Goal: Task Accomplishment & Management: Manage account settings

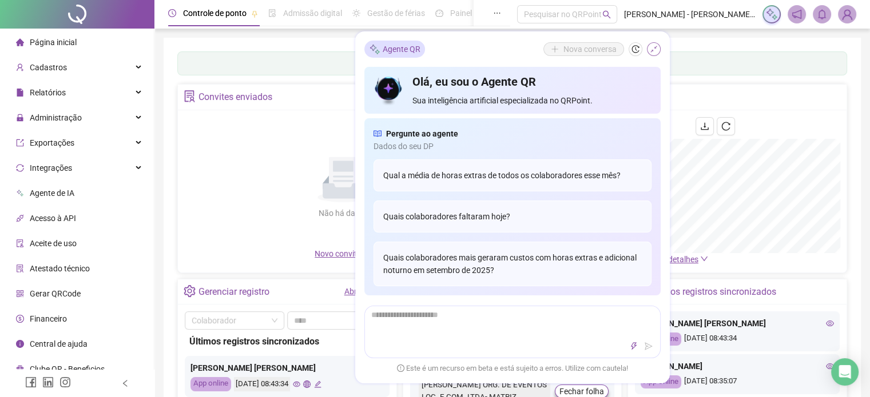
click at [652, 50] on icon "shrink" at bounding box center [653, 49] width 7 height 7
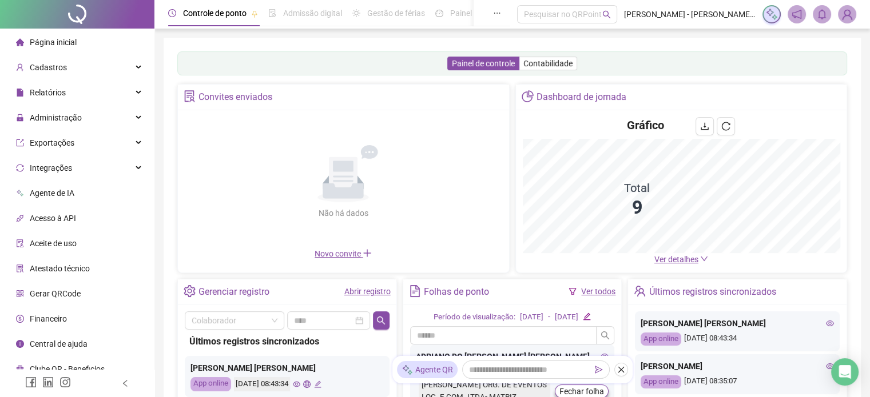
click at [658, 262] on span "Ver detalhes" at bounding box center [676, 259] width 44 height 9
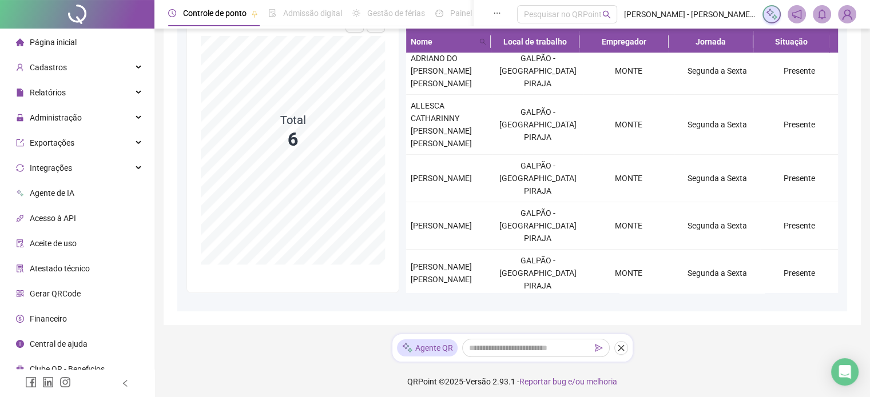
scroll to position [144, 0]
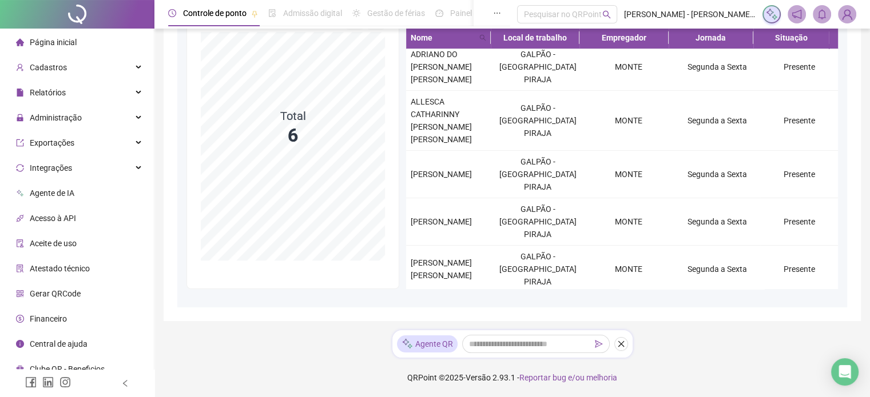
click at [57, 38] on span "Página inicial" at bounding box center [53, 42] width 47 height 9
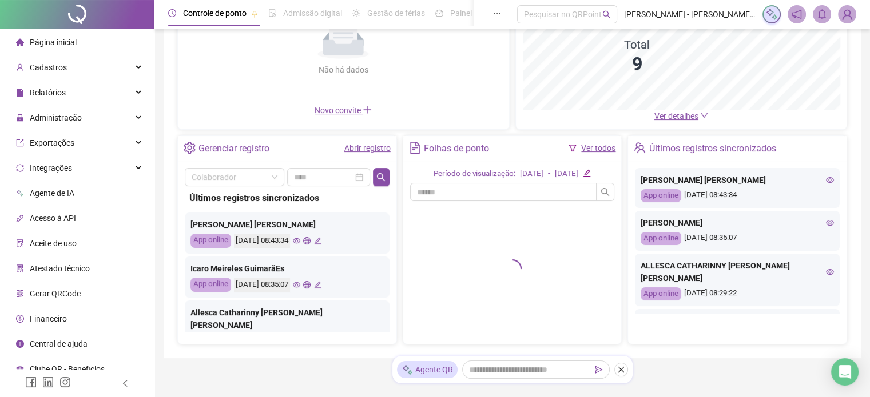
click at [364, 150] on link "Abrir registro" at bounding box center [367, 148] width 46 height 9
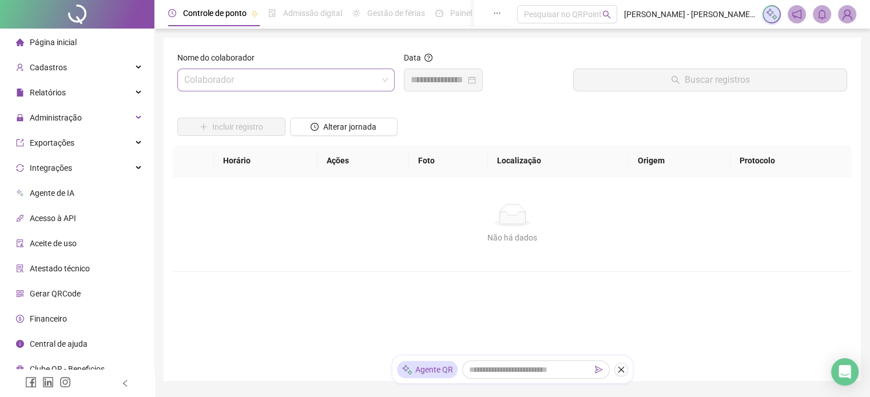
click at [295, 77] on input "search" at bounding box center [280, 80] width 193 height 22
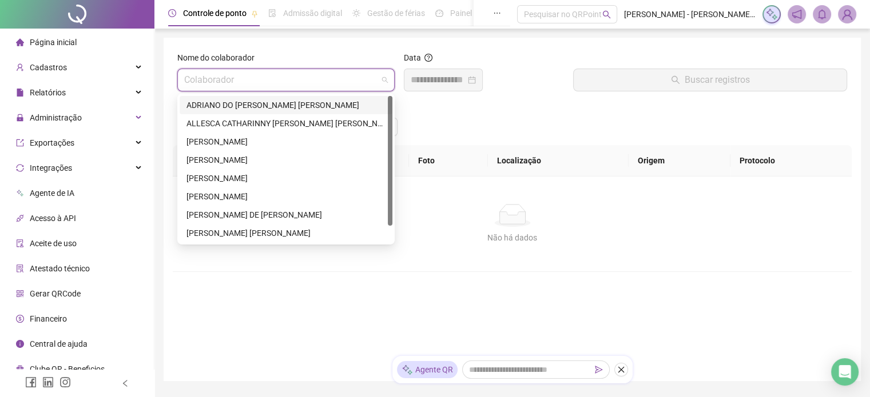
click at [257, 102] on div "ADRIANO DO [PERSON_NAME] [PERSON_NAME]" at bounding box center [285, 105] width 199 height 13
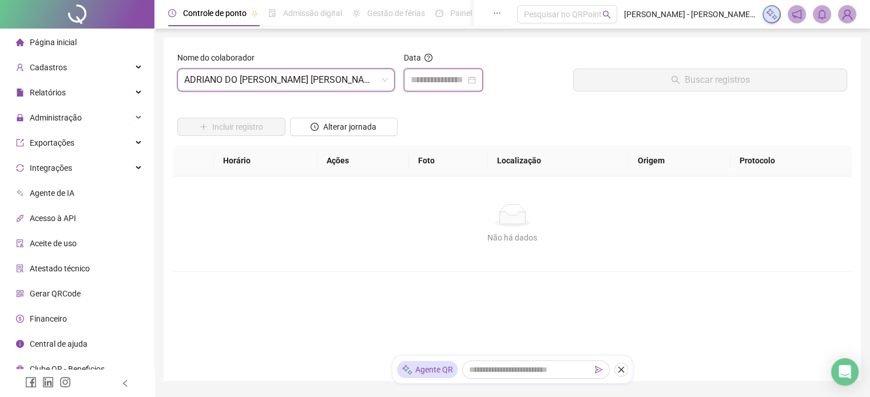
click at [445, 77] on input at bounding box center [438, 80] width 55 height 14
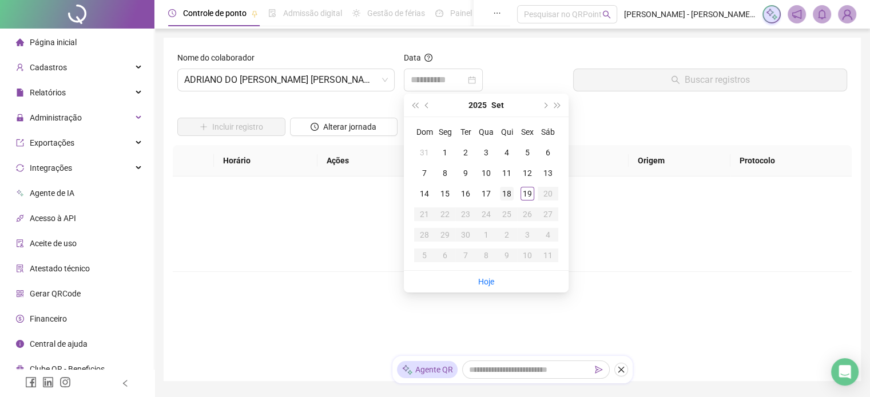
click at [510, 188] on div "18" at bounding box center [507, 194] width 14 height 14
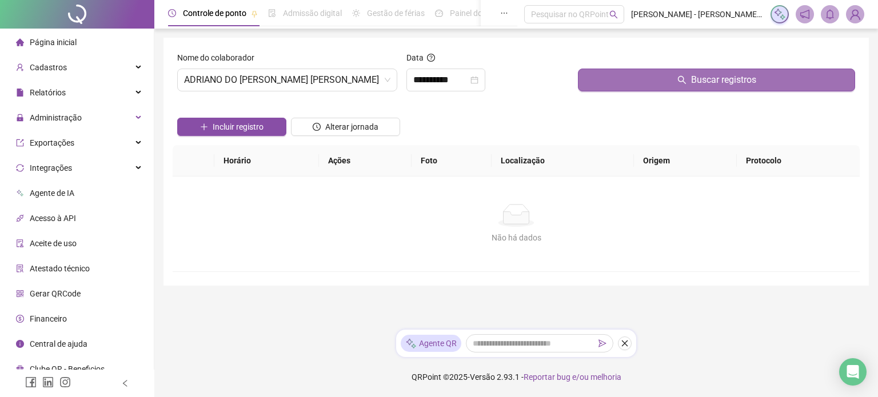
click at [668, 86] on button "Buscar registros" at bounding box center [716, 80] width 277 height 23
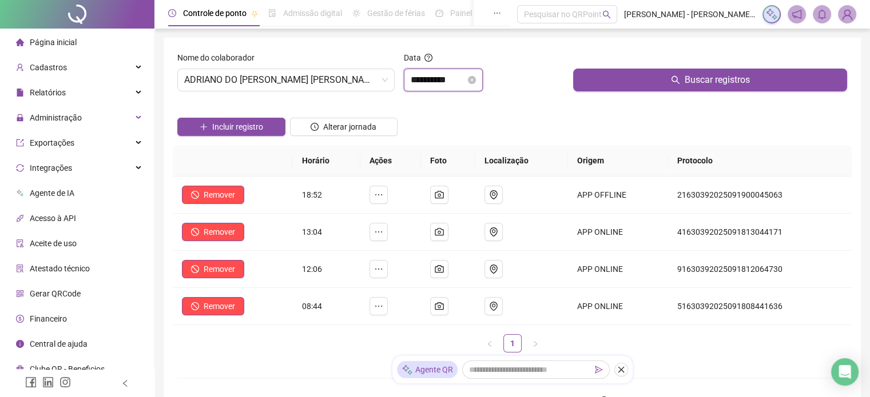
click at [465, 77] on input "**********" at bounding box center [438, 80] width 55 height 14
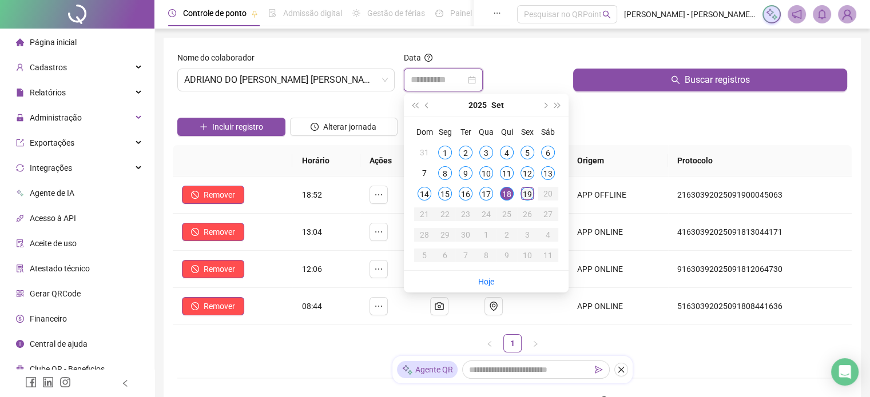
type input "**********"
click at [524, 190] on div "19" at bounding box center [527, 194] width 14 height 14
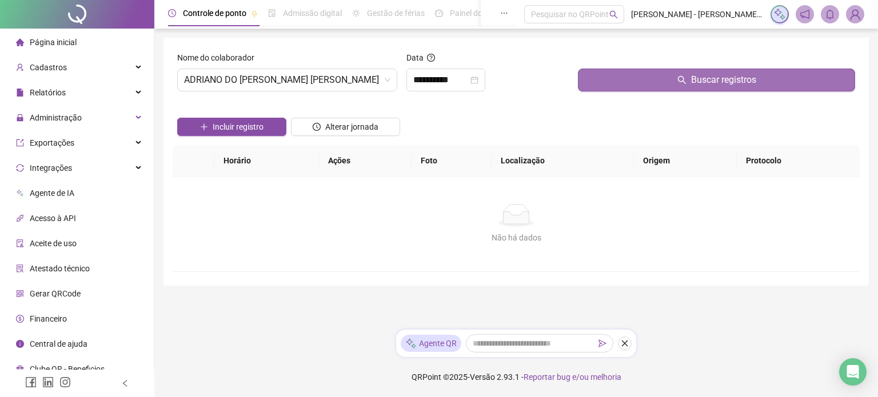
click at [671, 85] on button "Buscar registros" at bounding box center [716, 80] width 277 height 23
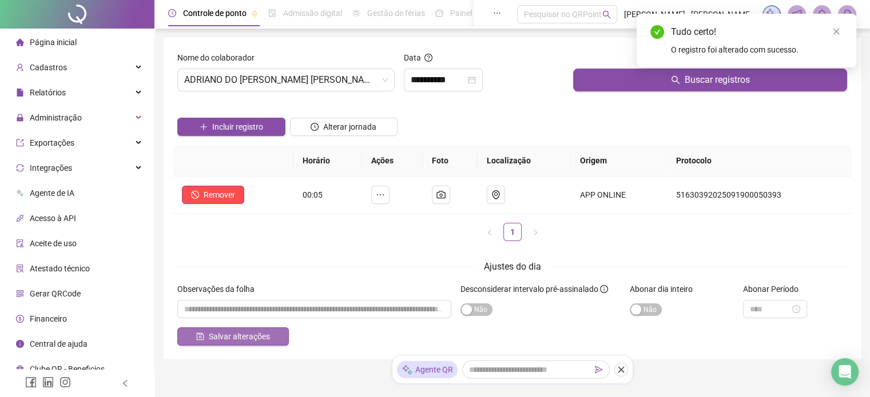
click at [263, 337] on span "Salvar alterações" at bounding box center [239, 336] width 61 height 13
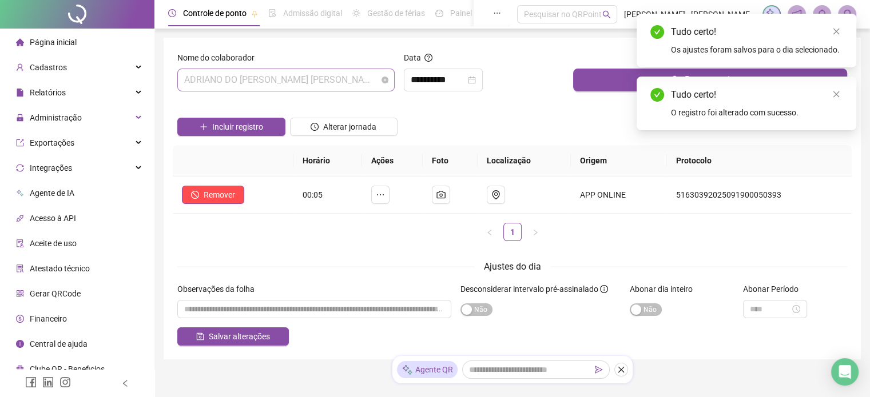
click at [358, 83] on span "ADRIANO DO [PERSON_NAME] [PERSON_NAME]" at bounding box center [286, 80] width 204 height 22
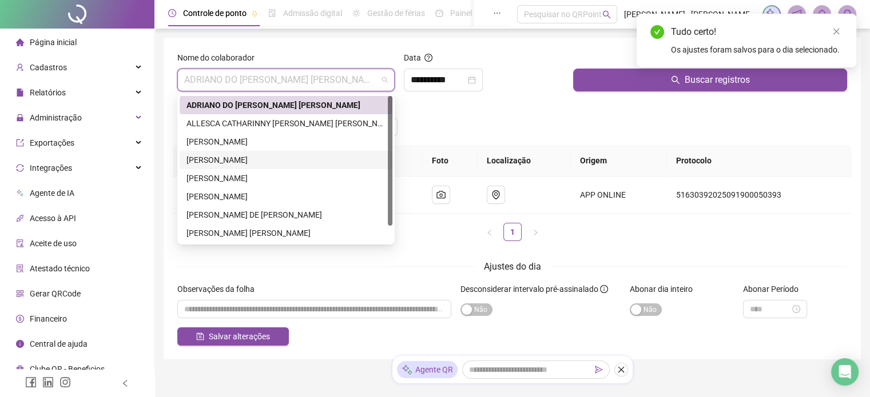
click at [288, 160] on div "[PERSON_NAME]" at bounding box center [285, 160] width 199 height 13
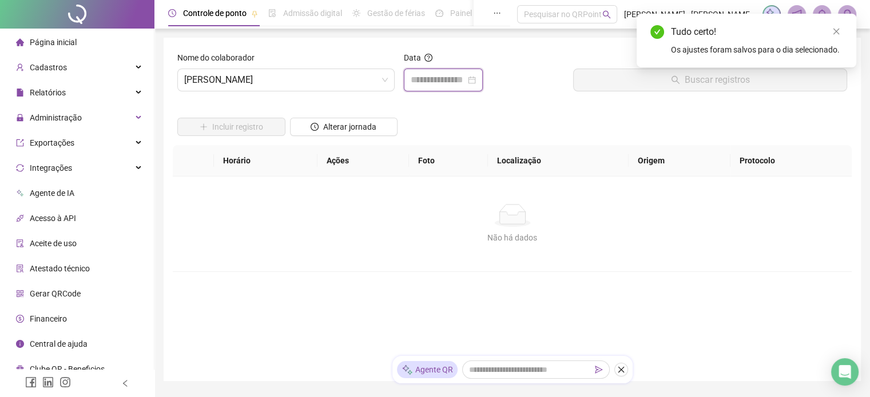
click at [431, 74] on input at bounding box center [438, 80] width 55 height 14
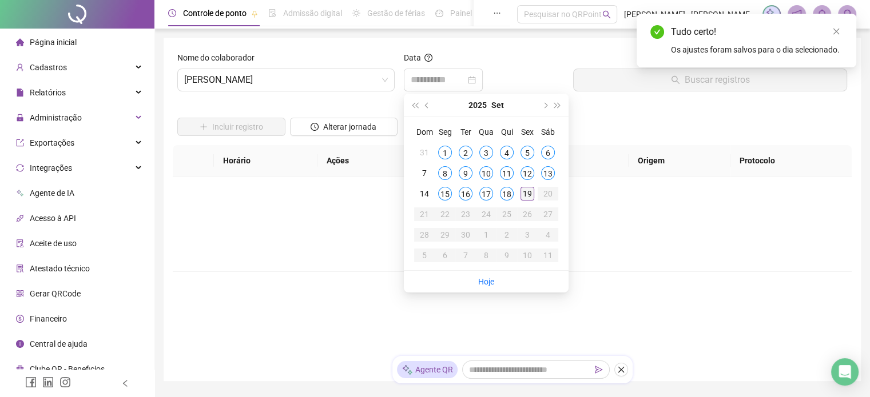
click at [533, 194] on div "19" at bounding box center [527, 194] width 14 height 14
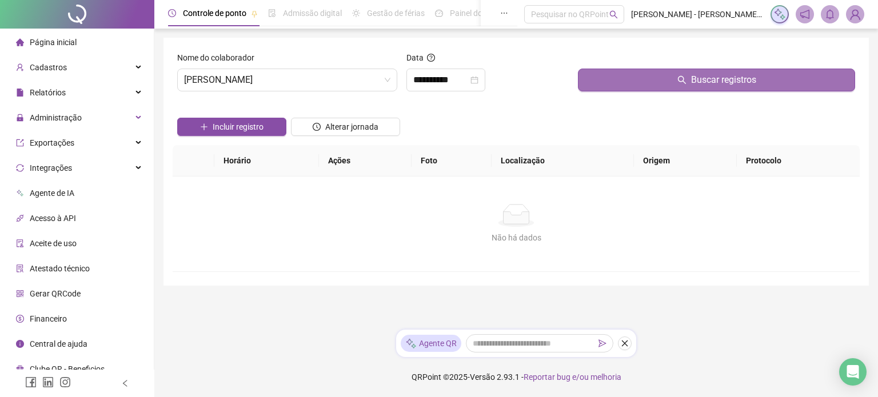
click at [670, 83] on button "Buscar registros" at bounding box center [716, 80] width 277 height 23
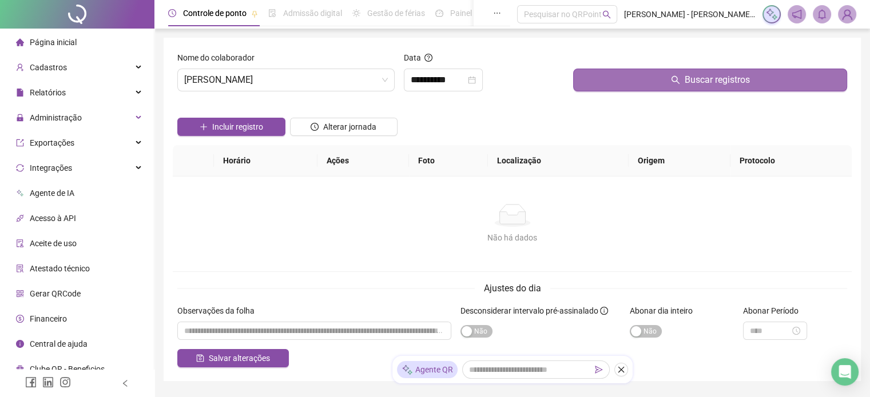
click at [670, 83] on button "Buscar registros" at bounding box center [710, 80] width 274 height 23
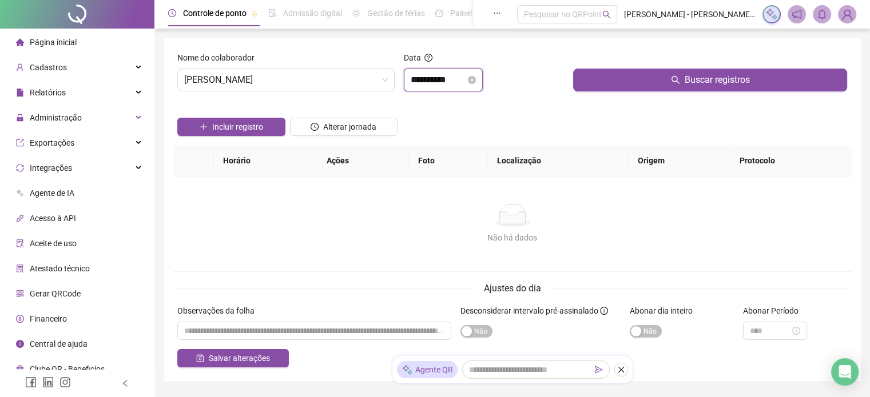
click at [465, 79] on input "**********" at bounding box center [438, 80] width 55 height 14
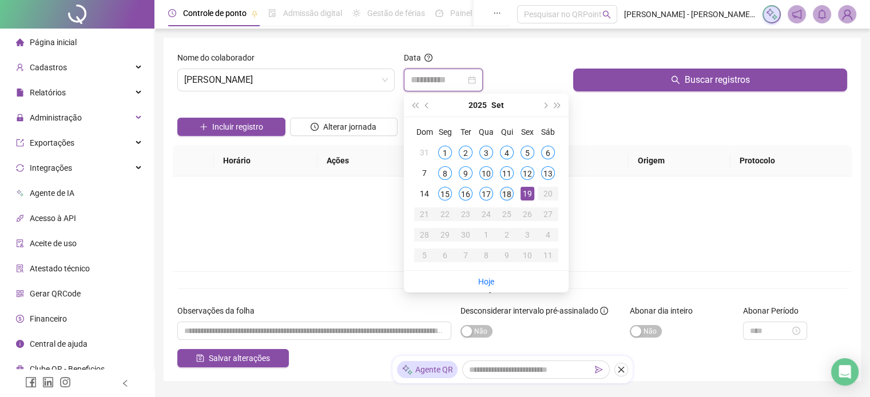
type input "**********"
click at [508, 196] on div "18" at bounding box center [507, 194] width 14 height 14
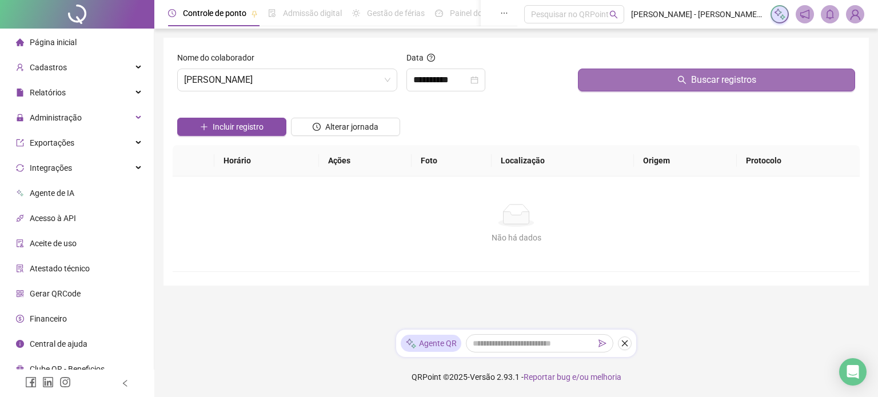
click at [677, 77] on button "Buscar registros" at bounding box center [716, 80] width 277 height 23
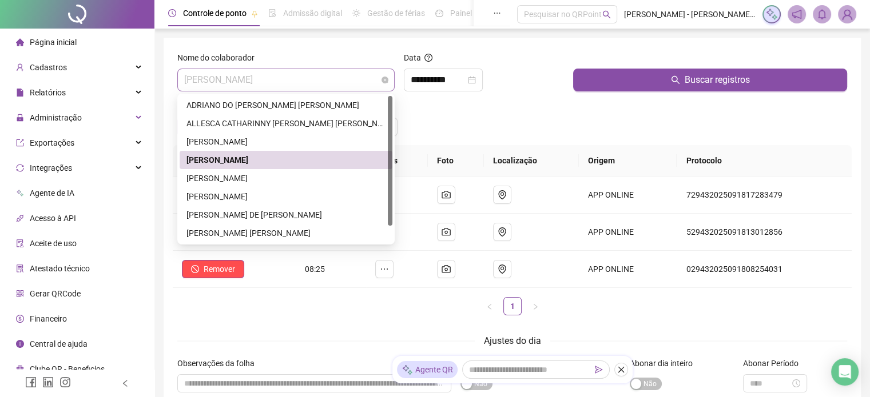
click at [348, 85] on span "[PERSON_NAME]" at bounding box center [286, 80] width 204 height 22
click at [250, 174] on div "[PERSON_NAME]" at bounding box center [285, 178] width 199 height 13
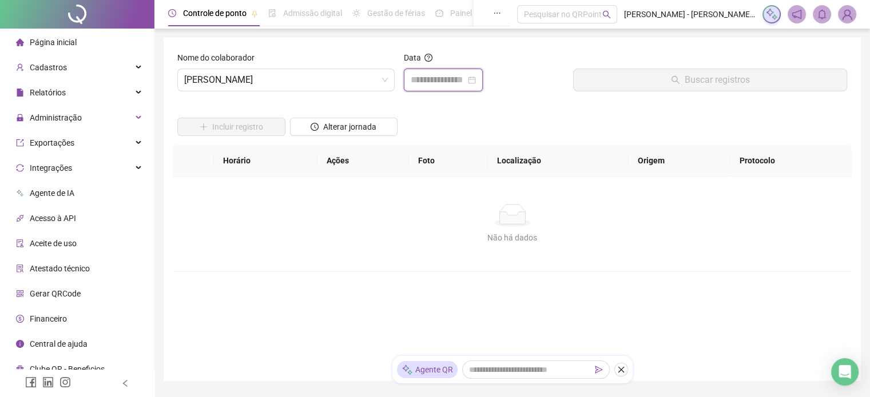
click at [417, 74] on input at bounding box center [438, 80] width 55 height 14
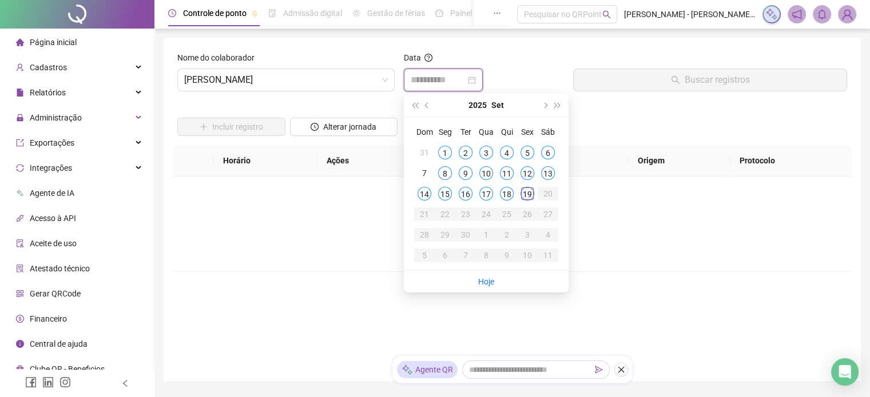
type input "**********"
click at [528, 190] on div "19" at bounding box center [527, 194] width 14 height 14
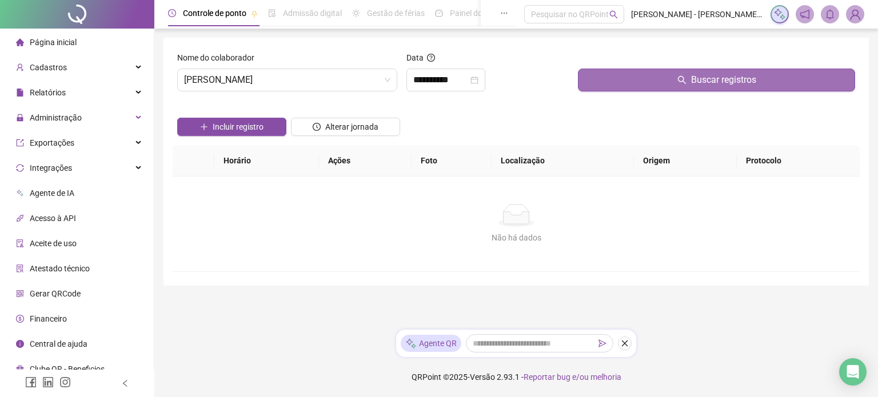
click at [689, 89] on button "Buscar registros" at bounding box center [716, 80] width 277 height 23
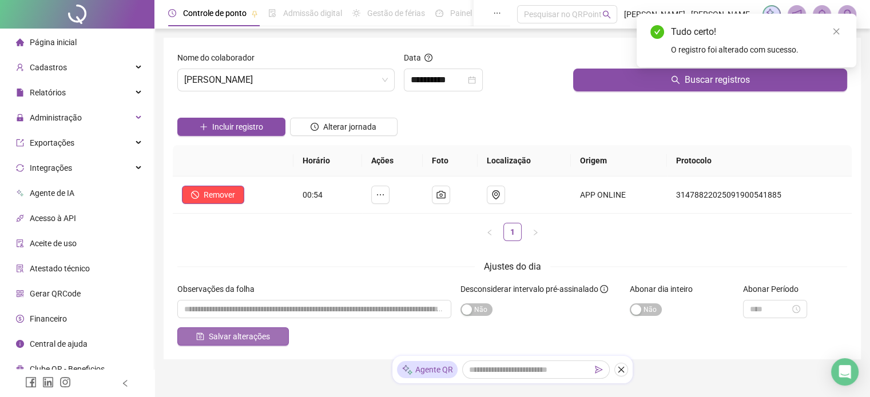
click at [241, 337] on span "Salvar alterações" at bounding box center [239, 336] width 61 height 13
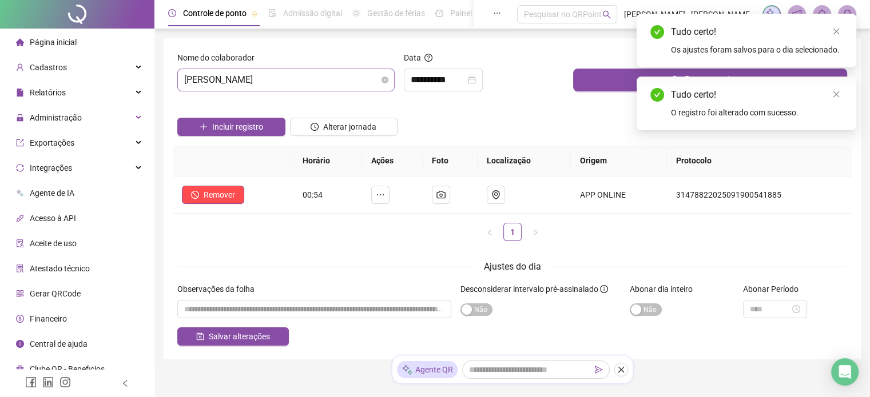
click at [334, 70] on span "[PERSON_NAME]" at bounding box center [286, 80] width 204 height 22
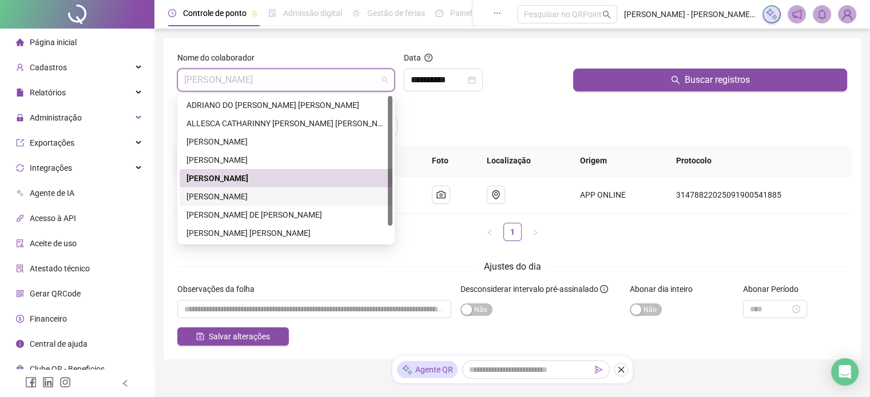
click at [253, 196] on div "[PERSON_NAME]" at bounding box center [285, 196] width 199 height 13
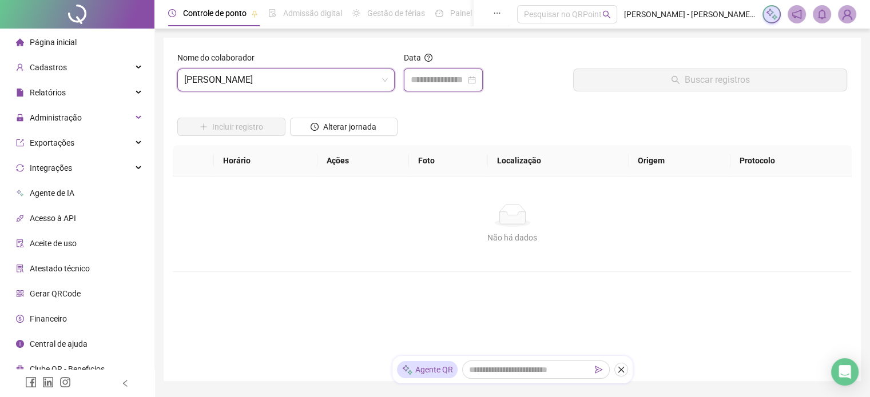
click at [451, 82] on input at bounding box center [438, 80] width 55 height 14
type input "**********"
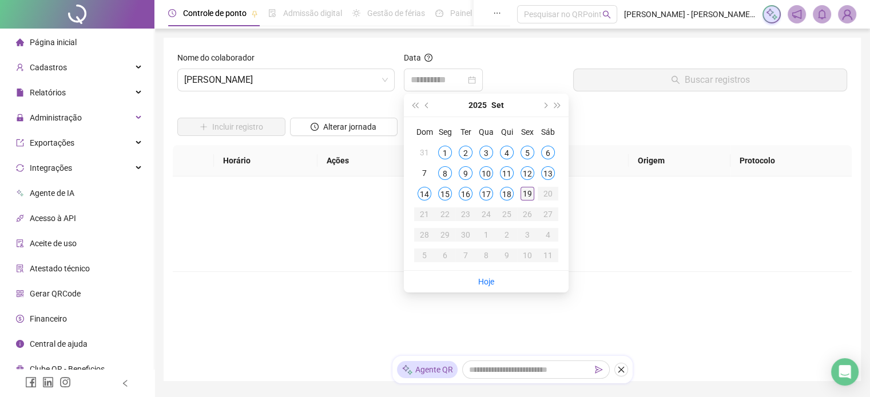
click at [527, 199] on div "19" at bounding box center [527, 194] width 14 height 14
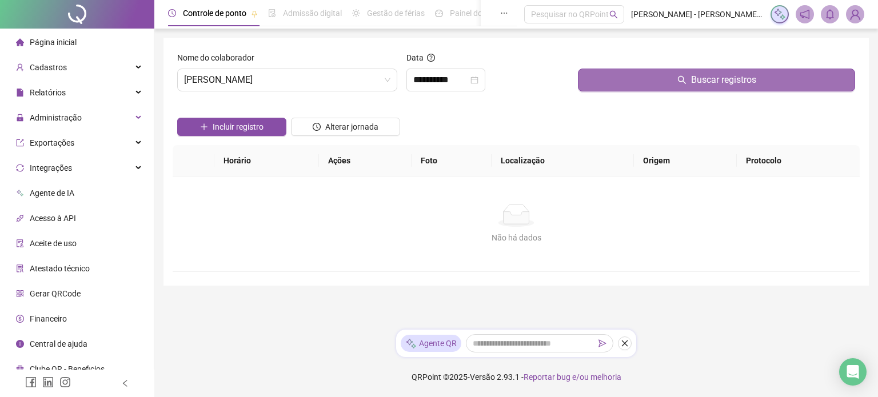
click at [666, 82] on button "Buscar registros" at bounding box center [716, 80] width 277 height 23
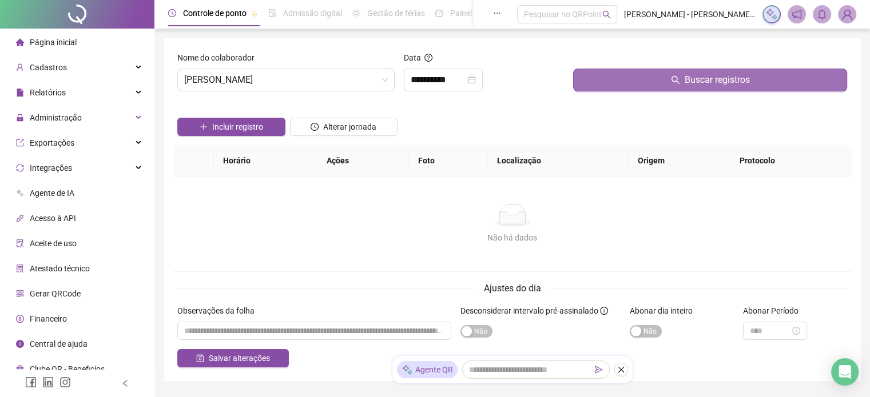
click at [666, 82] on button "Buscar registros" at bounding box center [710, 80] width 274 height 23
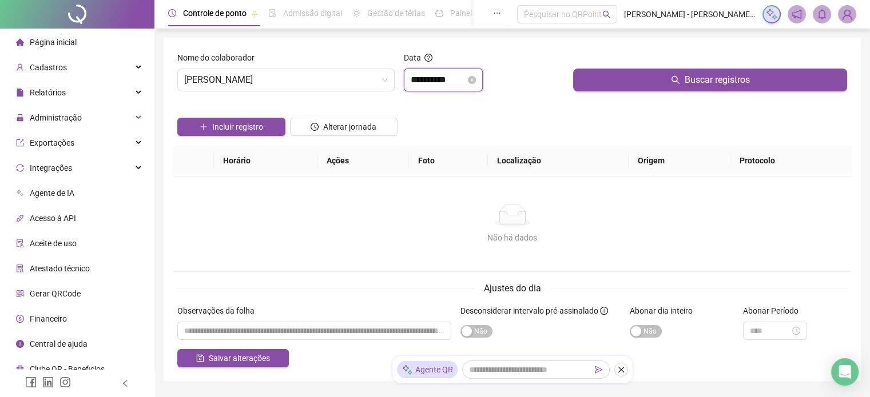
click at [459, 81] on input "**********" at bounding box center [438, 80] width 55 height 14
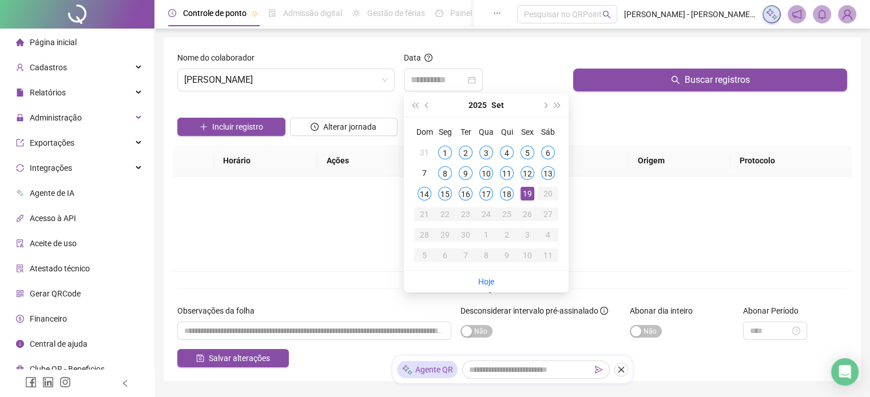
click at [504, 192] on div "18" at bounding box center [507, 194] width 14 height 14
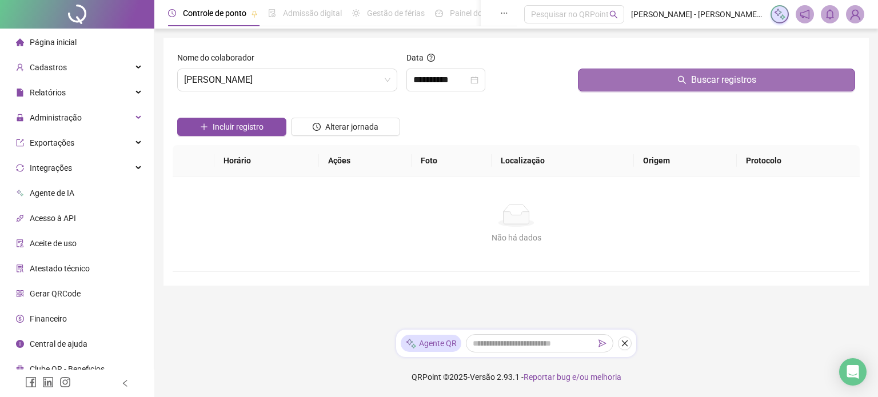
click at [744, 73] on span "Buscar registros" at bounding box center [723, 80] width 65 height 14
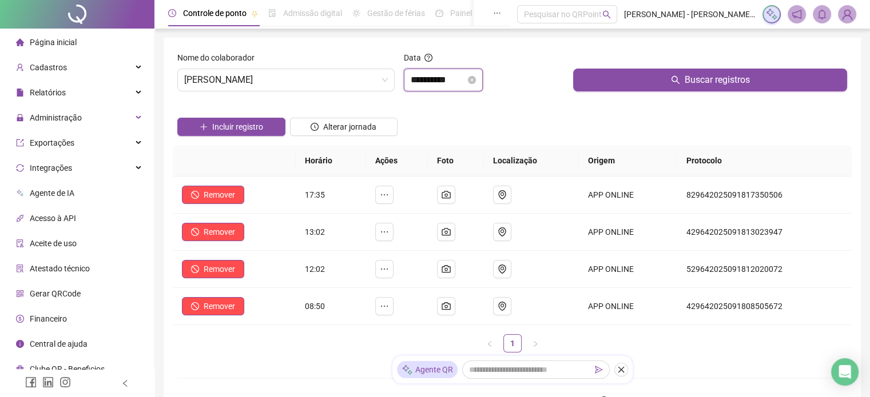
click at [465, 77] on input "**********" at bounding box center [438, 80] width 55 height 14
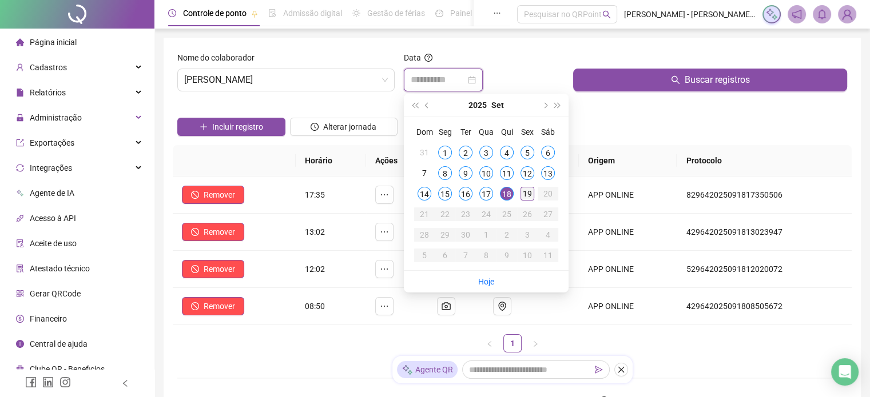
type input "**********"
click at [528, 194] on div "19" at bounding box center [527, 194] width 14 height 14
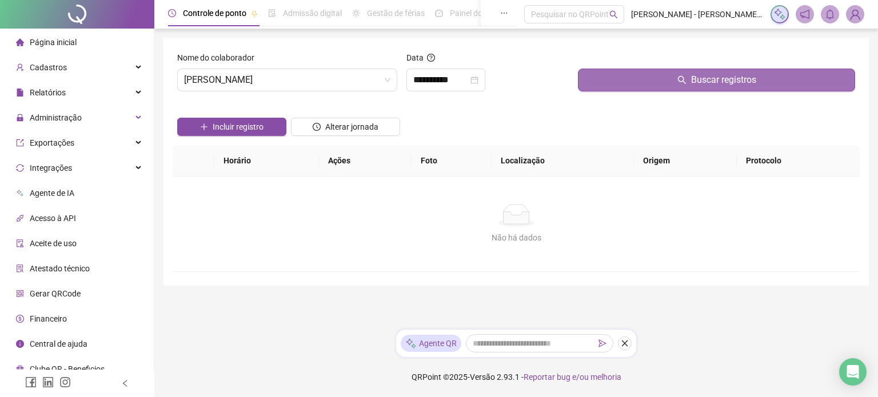
click at [702, 83] on span "Buscar registros" at bounding box center [723, 80] width 65 height 14
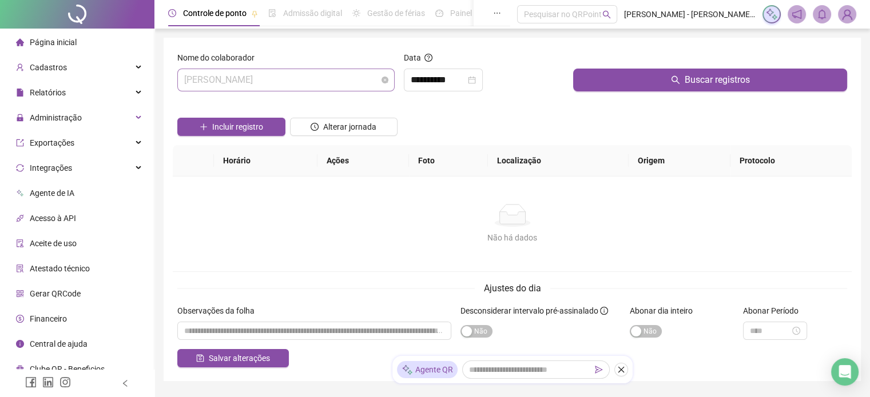
click at [336, 77] on span "[PERSON_NAME]" at bounding box center [286, 80] width 204 height 22
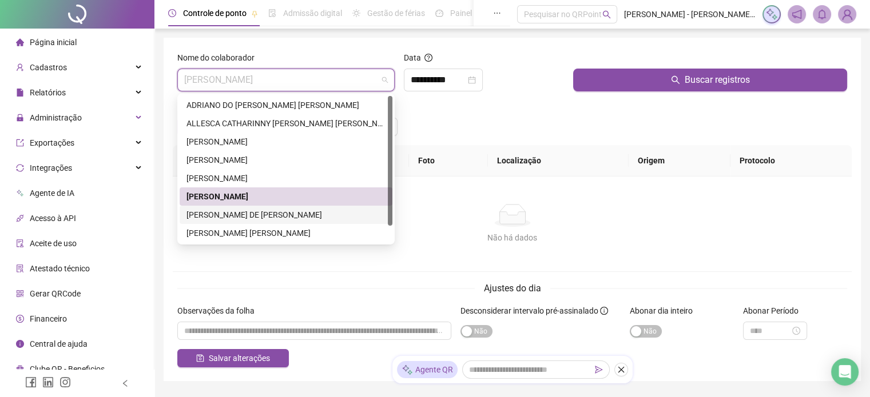
click at [240, 216] on div "[PERSON_NAME] DE [PERSON_NAME]" at bounding box center [285, 215] width 199 height 13
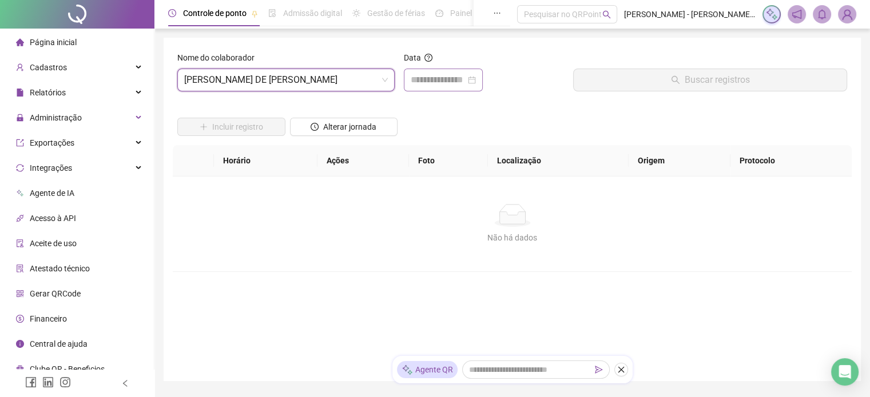
click at [423, 88] on div at bounding box center [443, 80] width 79 height 23
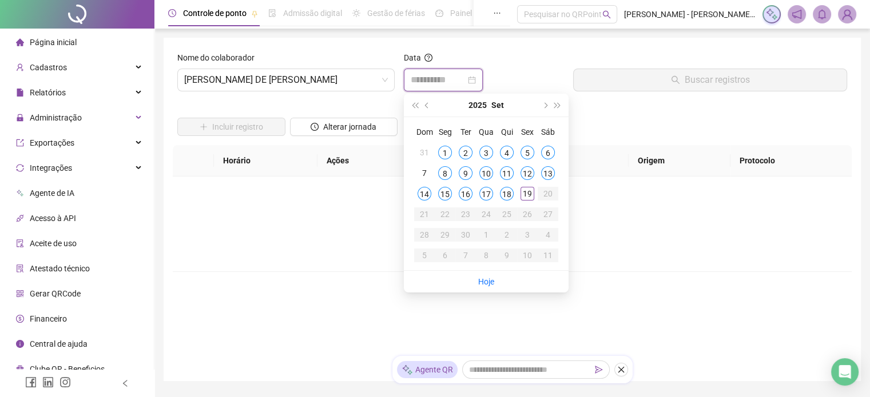
type input "**********"
click at [533, 199] on div "19" at bounding box center [527, 194] width 14 height 14
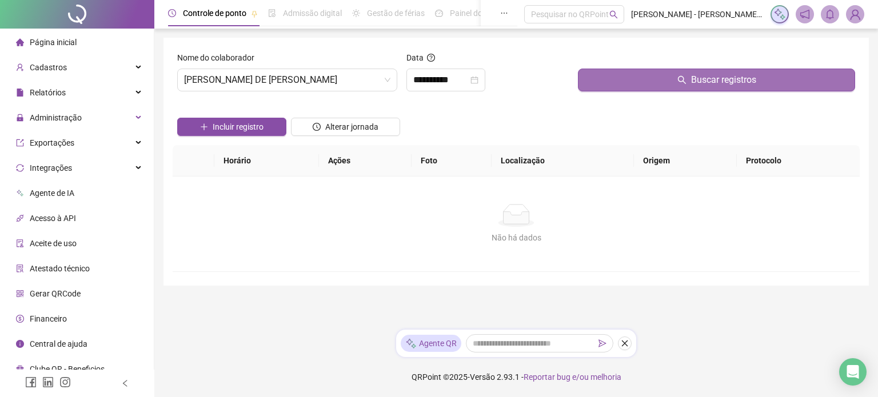
click at [671, 90] on button "Buscar registros" at bounding box center [716, 80] width 277 height 23
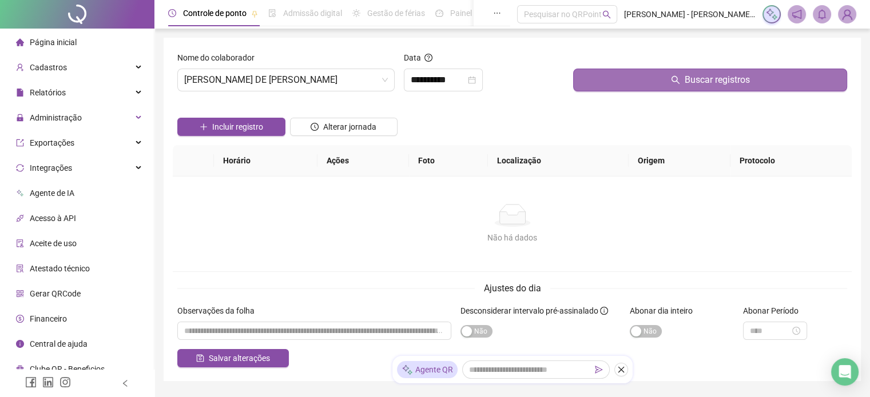
click at [671, 90] on button "Buscar registros" at bounding box center [710, 80] width 274 height 23
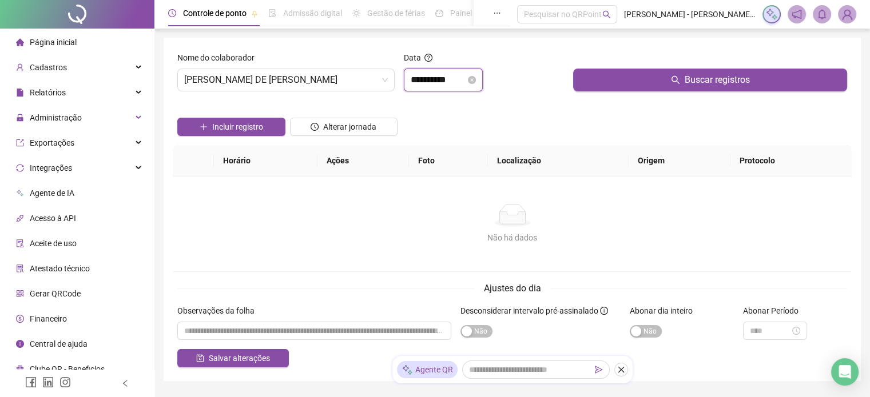
click at [465, 82] on input "**********" at bounding box center [438, 80] width 55 height 14
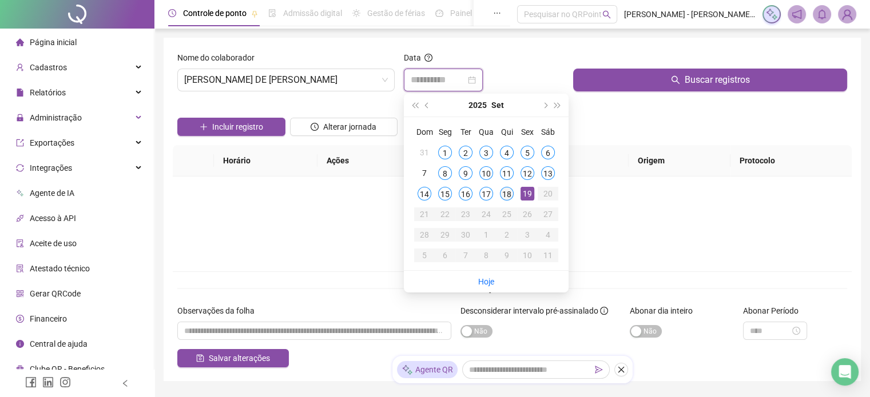
type input "**********"
click at [510, 194] on div "18" at bounding box center [507, 194] width 14 height 14
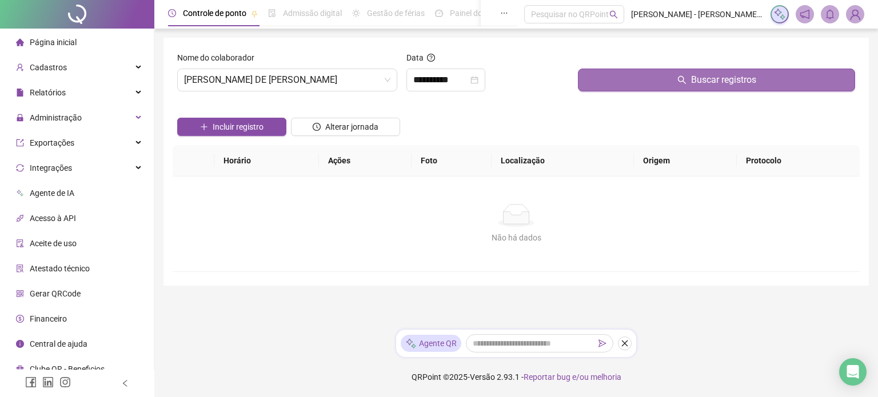
click at [722, 79] on span "Buscar registros" at bounding box center [723, 80] width 65 height 14
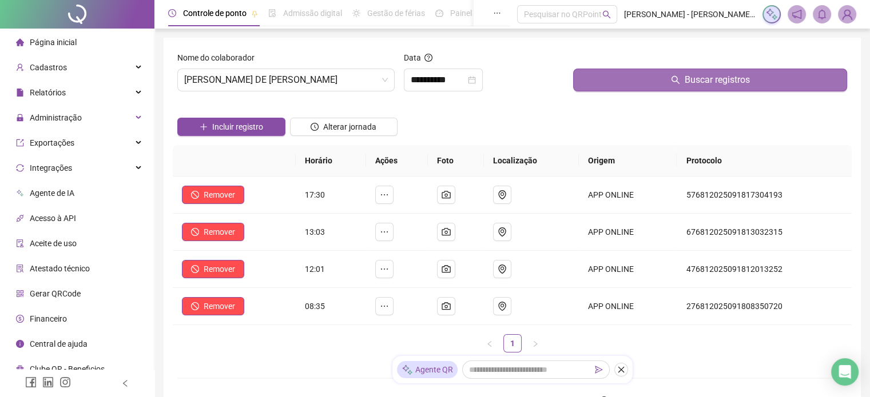
click at [722, 79] on span "Buscar registros" at bounding box center [716, 80] width 65 height 14
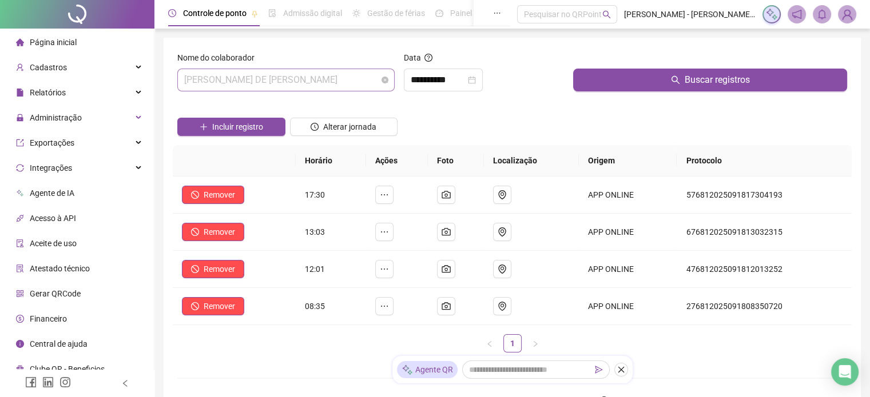
click at [340, 85] on span "[PERSON_NAME] DE [PERSON_NAME]" at bounding box center [286, 80] width 204 height 22
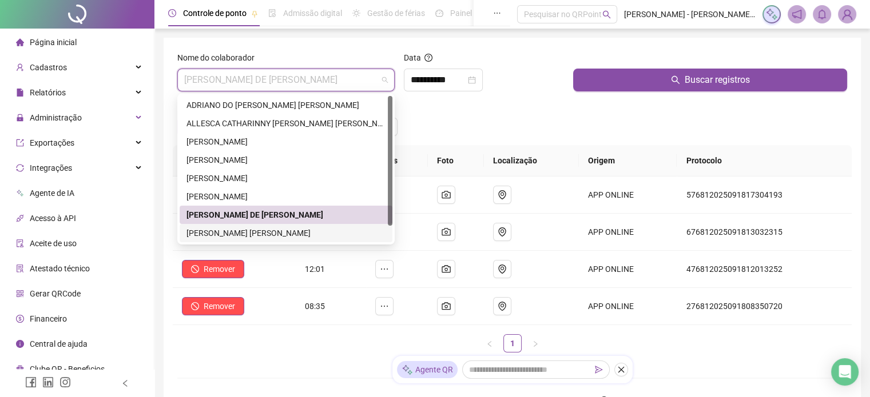
click at [254, 233] on div "[PERSON_NAME] [PERSON_NAME]" at bounding box center [285, 233] width 199 height 13
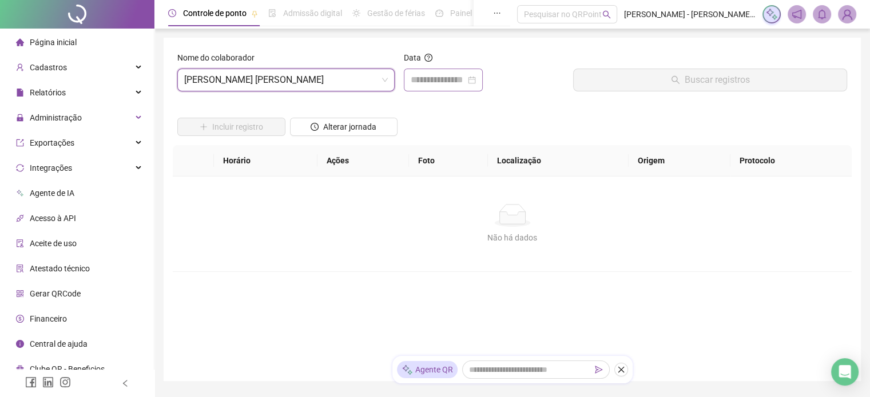
click at [443, 89] on div at bounding box center [443, 80] width 79 height 23
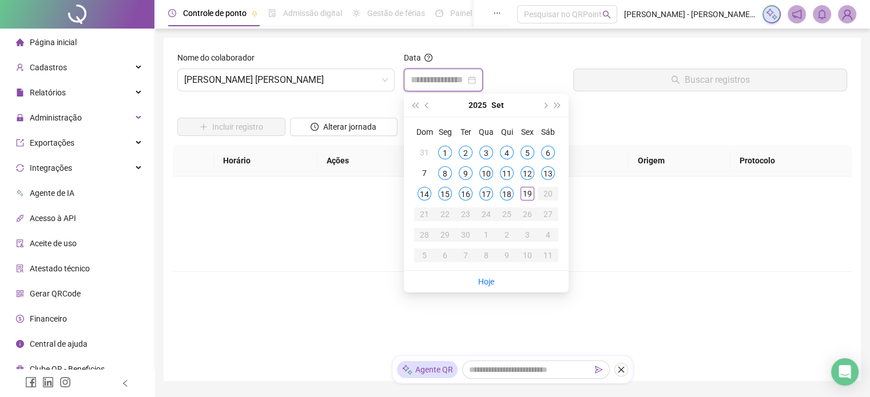
click at [448, 83] on input at bounding box center [438, 80] width 55 height 14
type input "**********"
click at [530, 194] on div "19" at bounding box center [527, 194] width 14 height 14
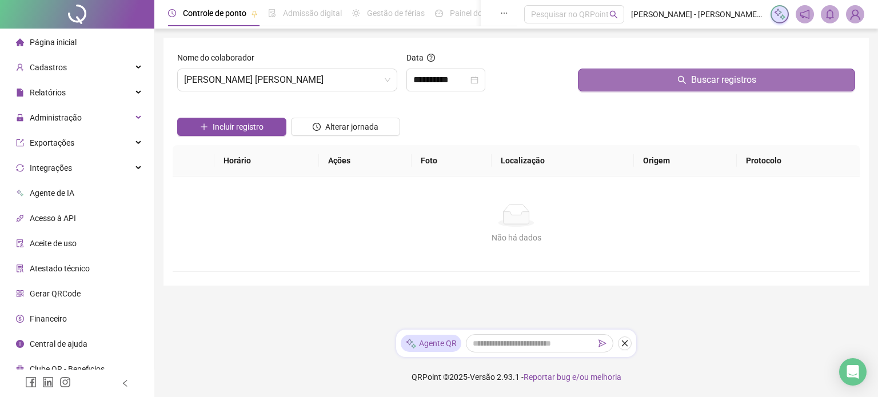
click at [727, 80] on span "Buscar registros" at bounding box center [723, 80] width 65 height 14
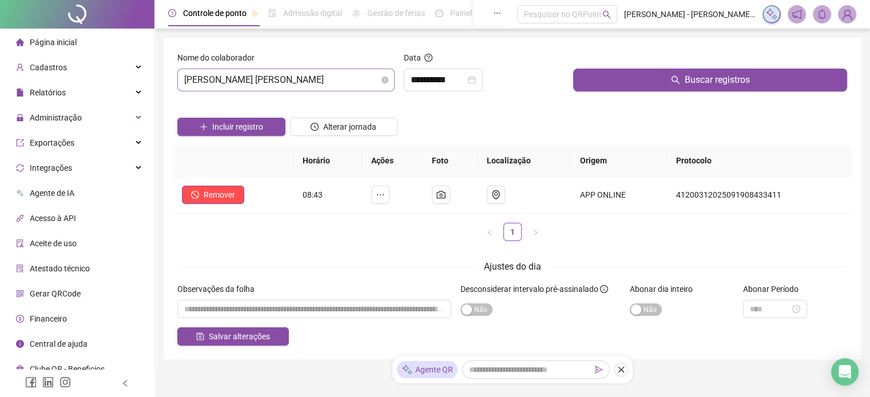
click at [361, 82] on span "[PERSON_NAME] [PERSON_NAME]" at bounding box center [286, 80] width 204 height 22
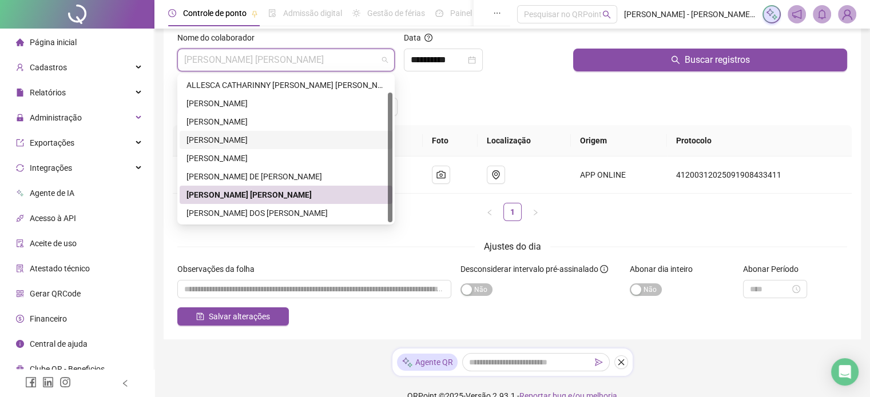
scroll to position [38, 0]
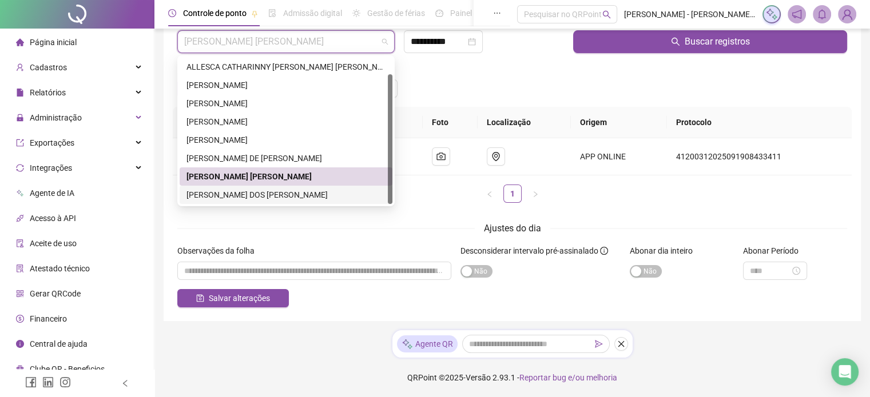
click at [297, 196] on div "[PERSON_NAME] DOS [PERSON_NAME]" at bounding box center [285, 195] width 199 height 13
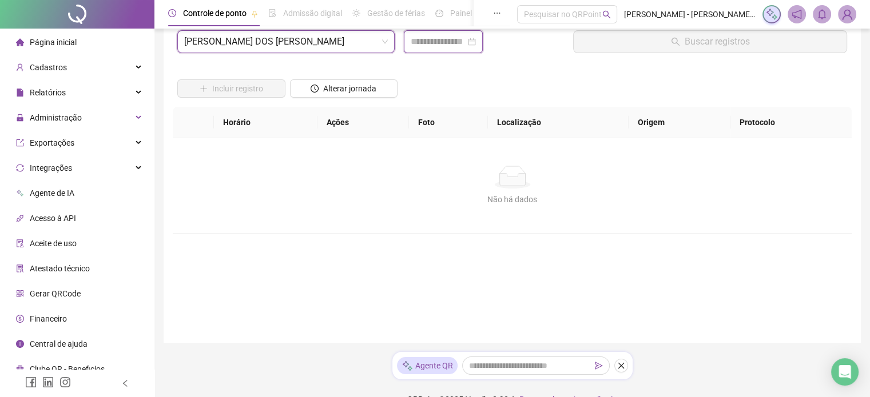
click at [453, 36] on input at bounding box center [438, 42] width 55 height 14
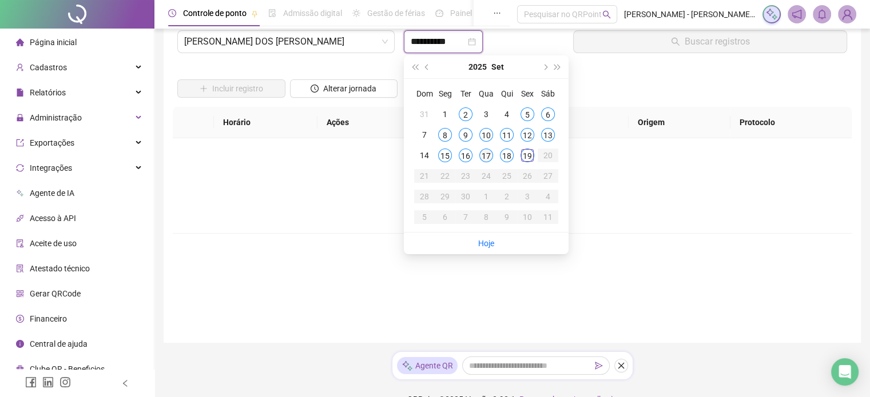
type input "**********"
click at [529, 160] on div "19" at bounding box center [527, 156] width 14 height 14
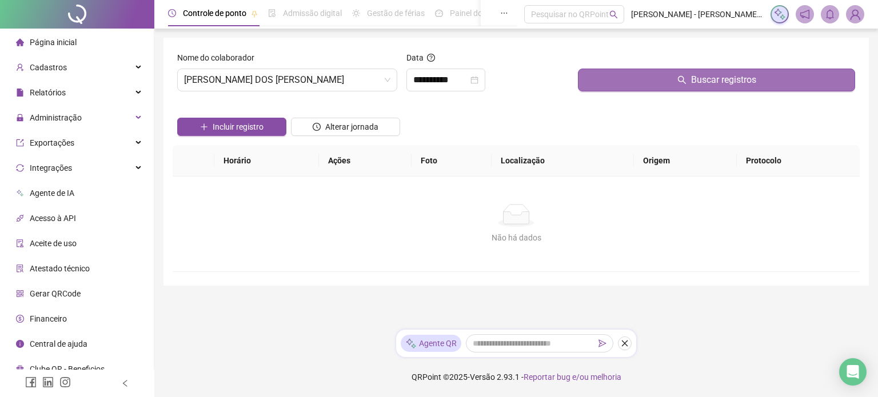
click at [715, 77] on span "Buscar registros" at bounding box center [723, 80] width 65 height 14
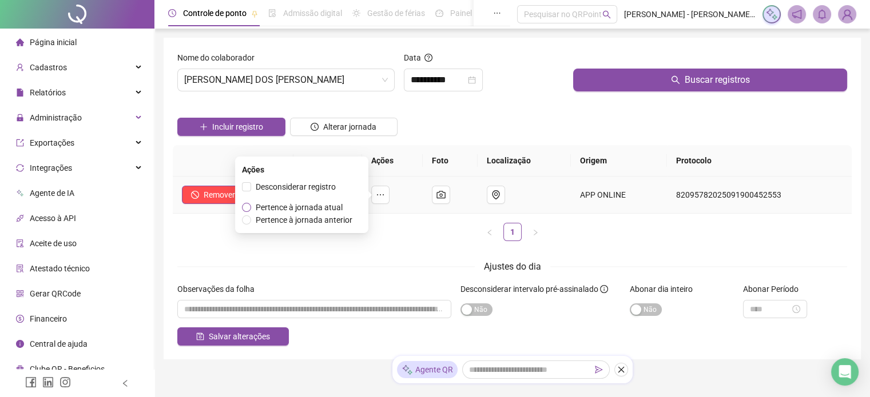
click at [252, 208] on span "Pertence à jornada atual" at bounding box center [299, 207] width 96 height 13
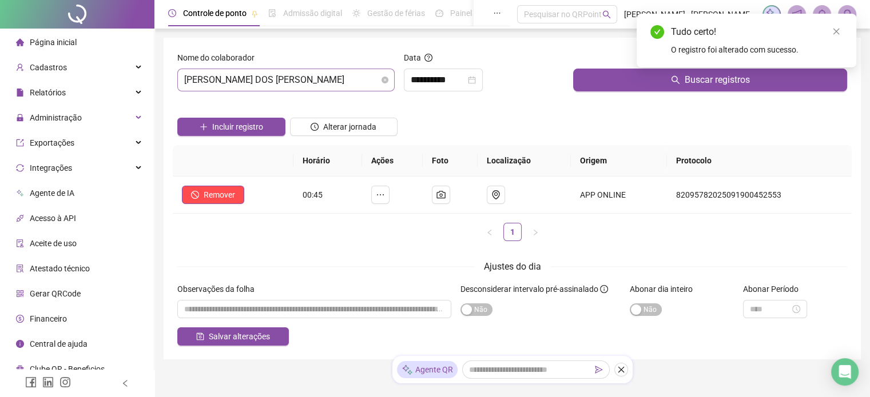
click at [327, 82] on span "[PERSON_NAME] DOS [PERSON_NAME]" at bounding box center [286, 80] width 204 height 22
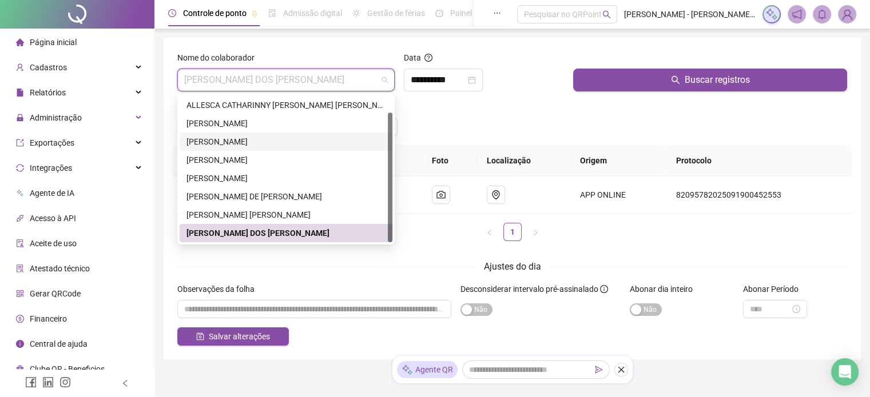
click at [252, 145] on div "[PERSON_NAME]" at bounding box center [285, 142] width 199 height 13
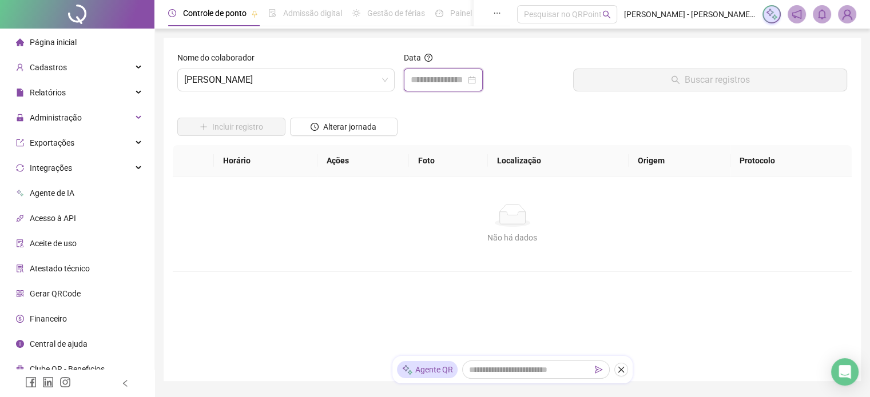
click at [435, 78] on input at bounding box center [438, 80] width 55 height 14
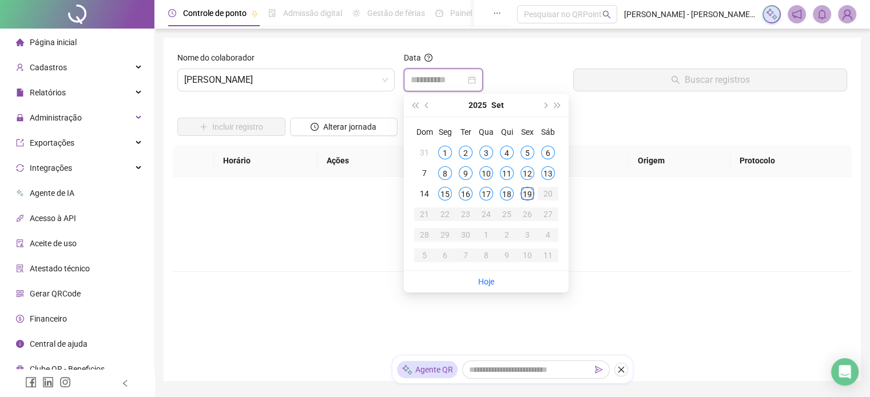
type input "**********"
click at [529, 197] on div "19" at bounding box center [527, 194] width 14 height 14
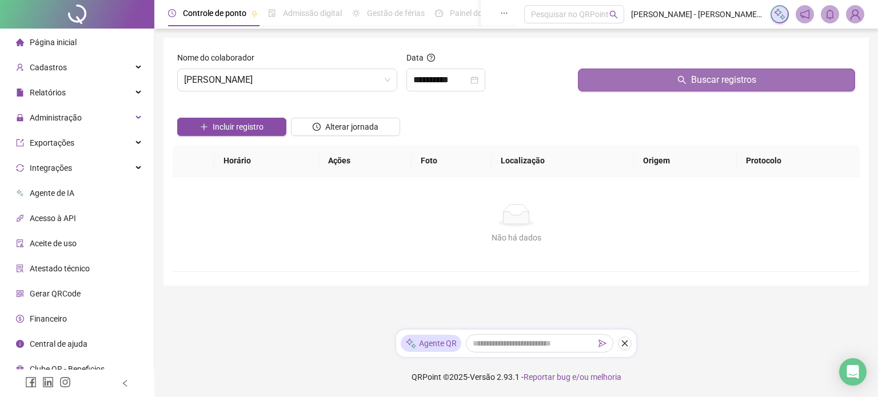
click at [703, 82] on span "Buscar registros" at bounding box center [723, 80] width 65 height 14
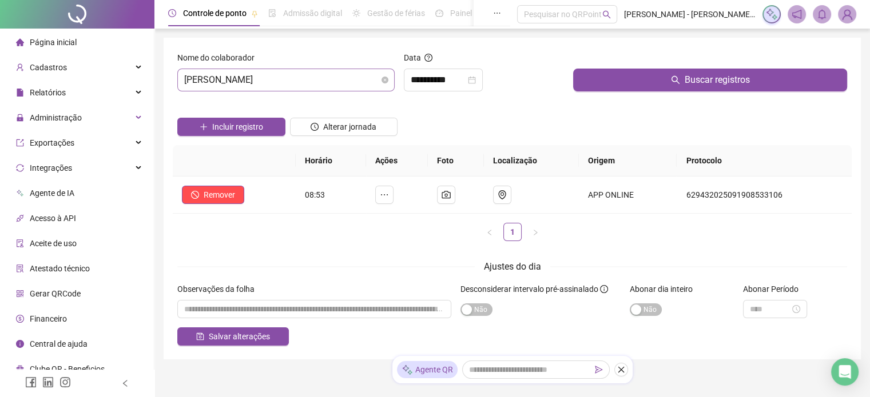
click at [314, 86] on span "[PERSON_NAME]" at bounding box center [286, 80] width 204 height 22
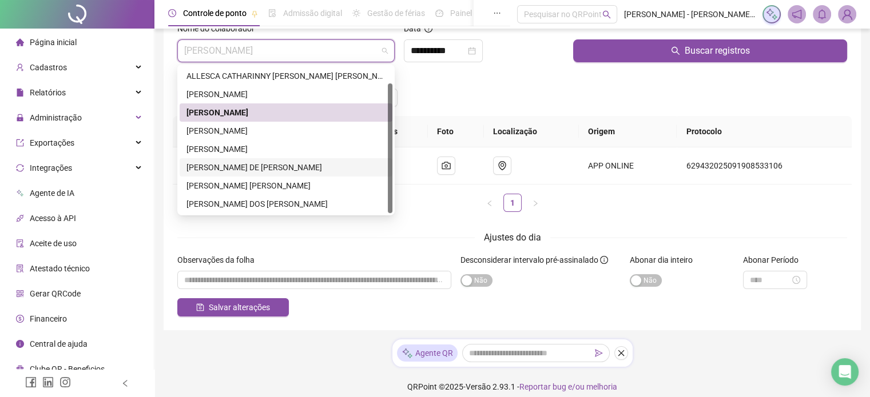
scroll to position [38, 0]
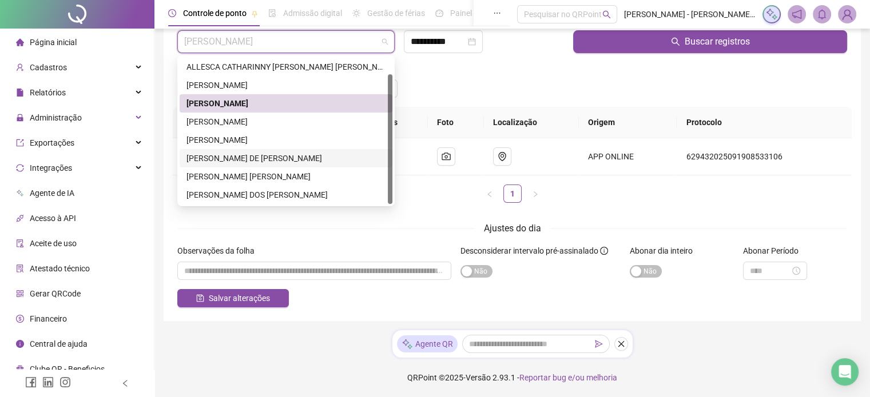
click at [252, 159] on div "[PERSON_NAME] DE [PERSON_NAME]" at bounding box center [285, 158] width 199 height 13
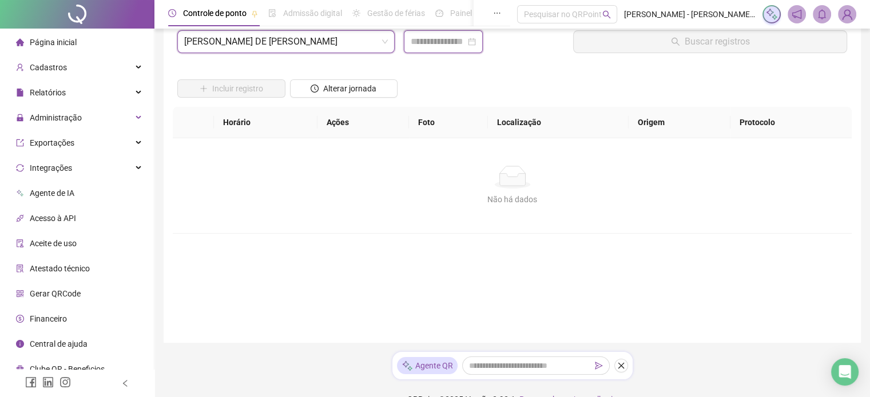
click at [440, 43] on input at bounding box center [438, 42] width 55 height 14
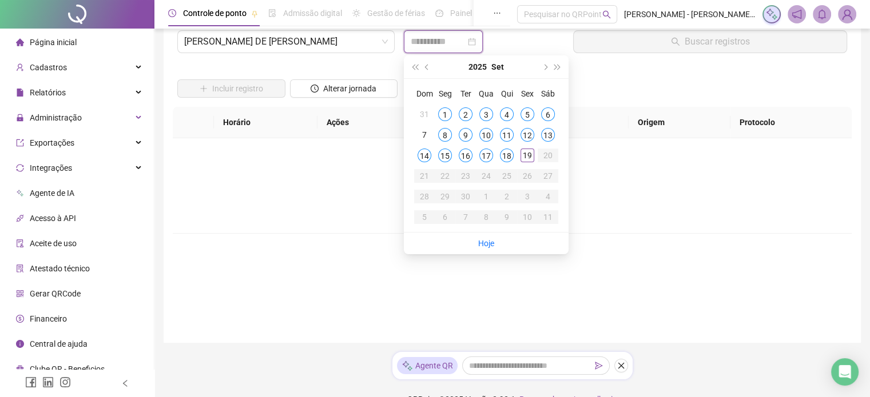
type input "**********"
click at [531, 157] on div "19" at bounding box center [527, 156] width 14 height 14
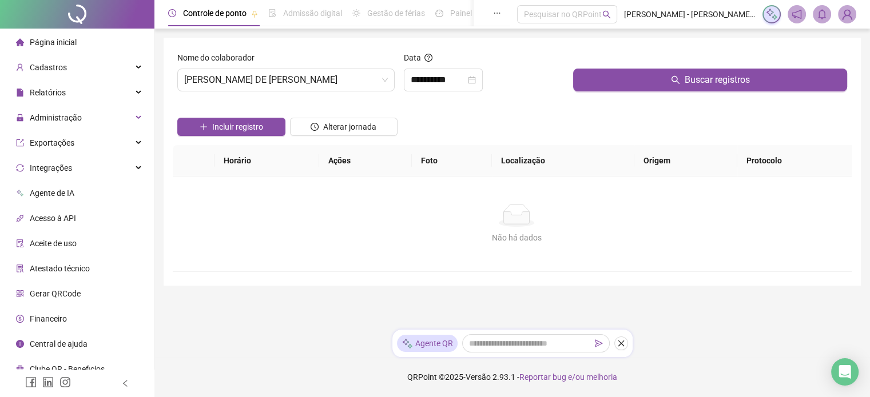
scroll to position [0, 0]
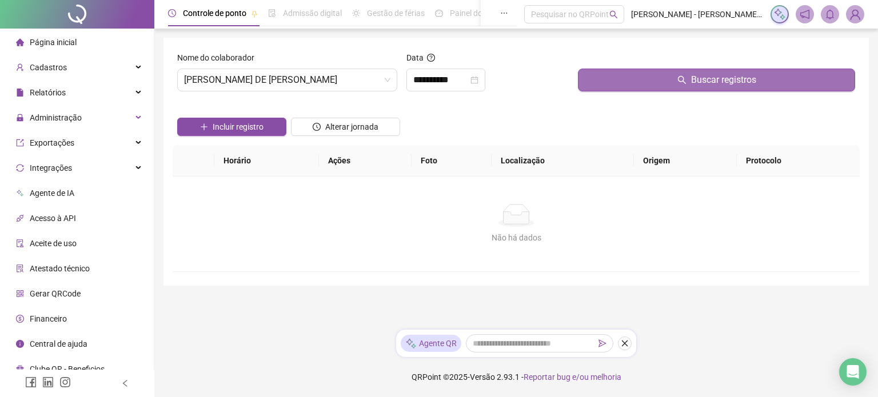
click at [707, 79] on span "Buscar registros" at bounding box center [723, 80] width 65 height 14
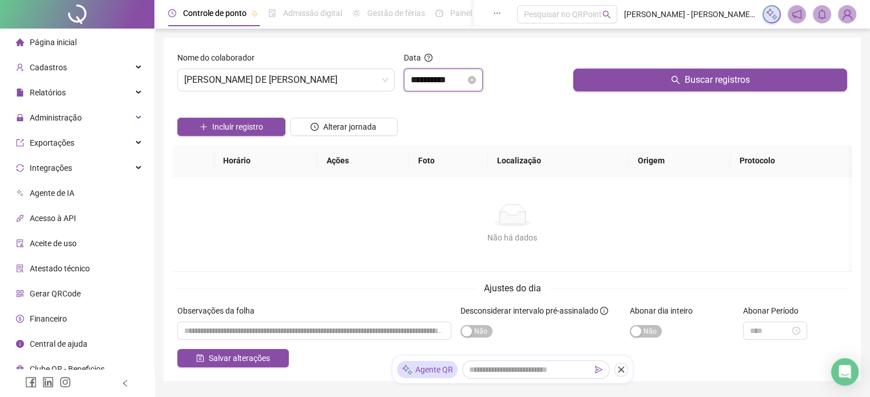
click at [464, 79] on input "**********" at bounding box center [438, 80] width 55 height 14
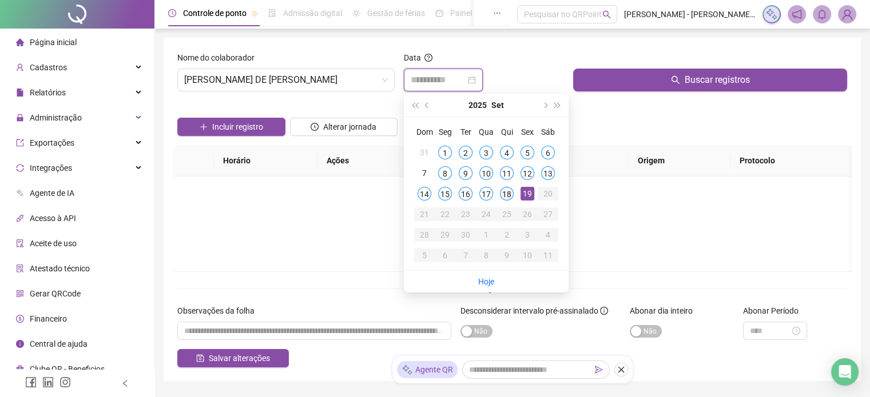
type input "**********"
click at [508, 190] on div "18" at bounding box center [507, 194] width 14 height 14
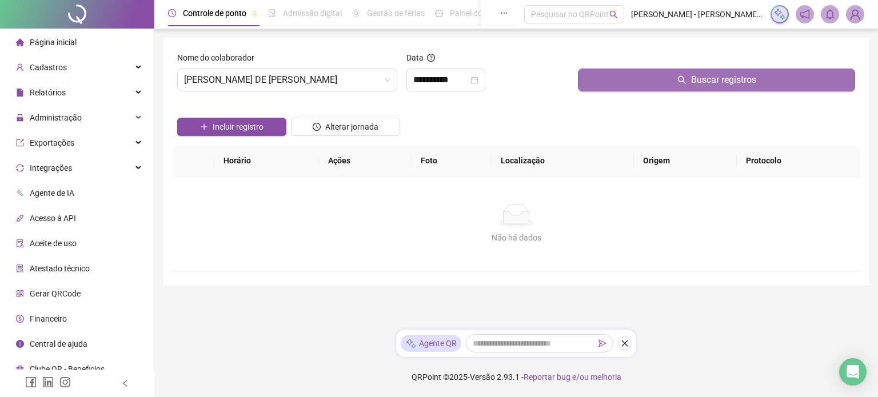
click at [668, 79] on button "Buscar registros" at bounding box center [716, 80] width 277 height 23
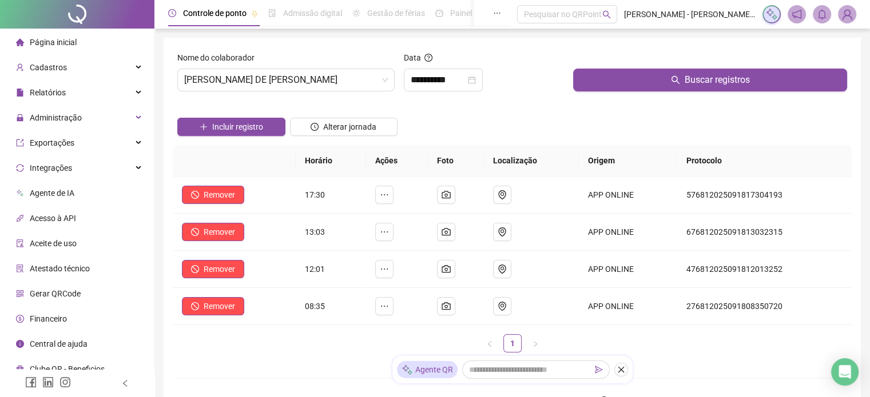
click at [61, 44] on span "Página inicial" at bounding box center [53, 42] width 47 height 9
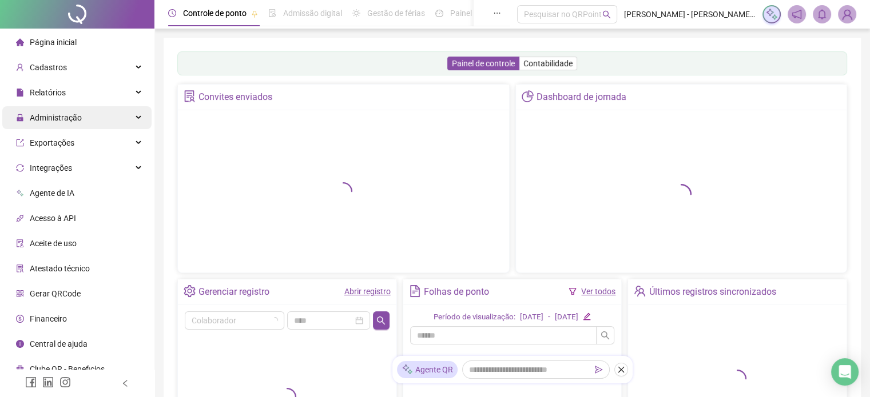
click at [63, 121] on span "Administração" at bounding box center [56, 117] width 52 height 9
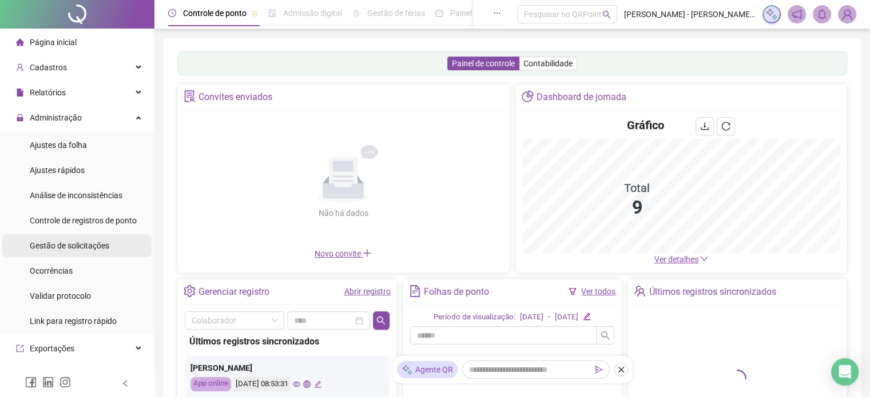
click at [65, 248] on span "Gestão de solicitações" at bounding box center [69, 245] width 79 height 9
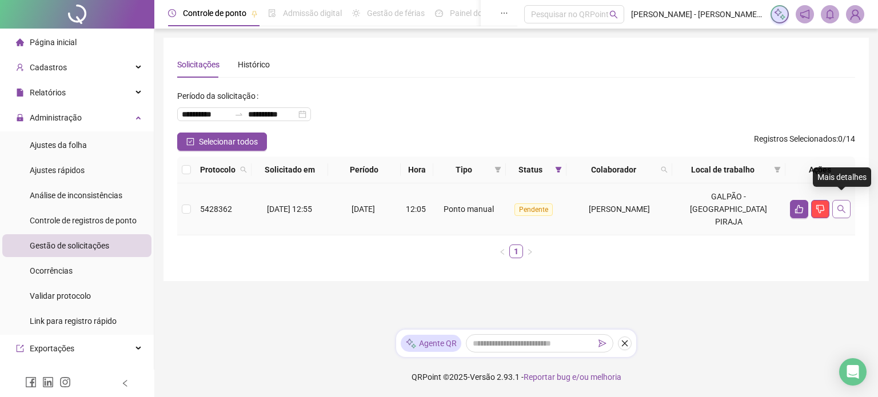
click at [846, 205] on icon "search" at bounding box center [841, 209] width 9 height 9
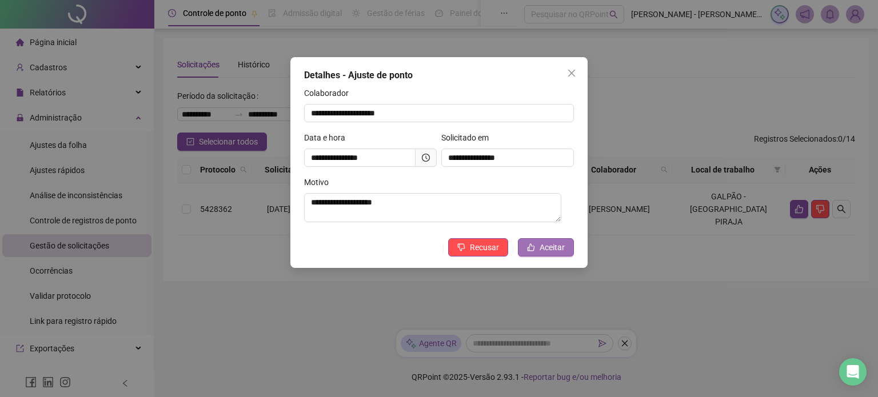
click at [557, 246] on span "Aceitar" at bounding box center [552, 247] width 25 height 13
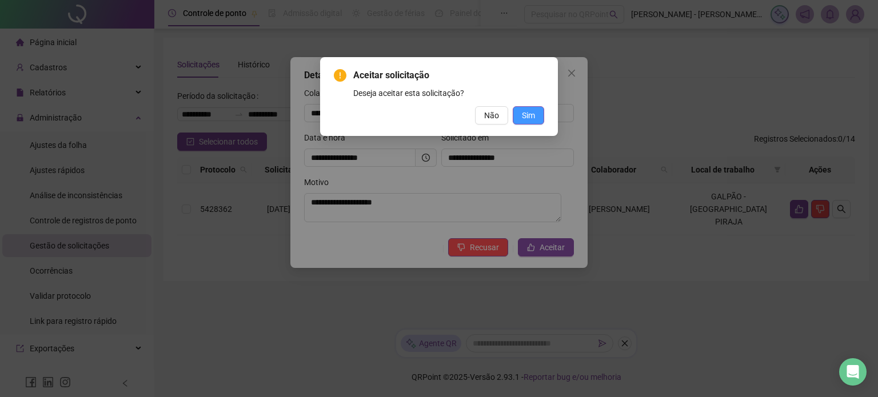
click at [531, 121] on span "Sim" at bounding box center [528, 115] width 13 height 13
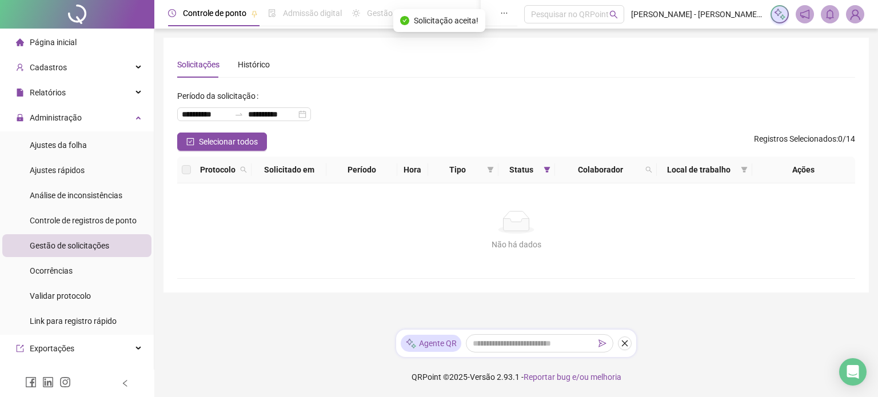
click at [65, 41] on span "Página inicial" at bounding box center [53, 42] width 47 height 9
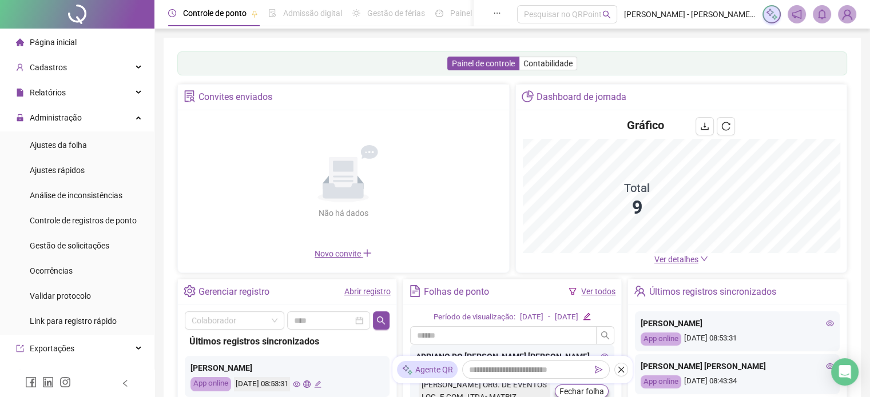
click at [362, 290] on link "Abrir registro" at bounding box center [367, 291] width 46 height 9
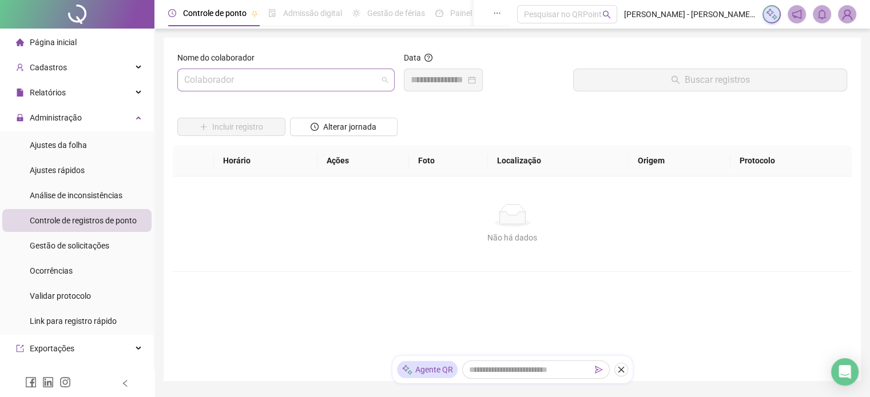
click at [352, 81] on input "search" at bounding box center [280, 80] width 193 height 22
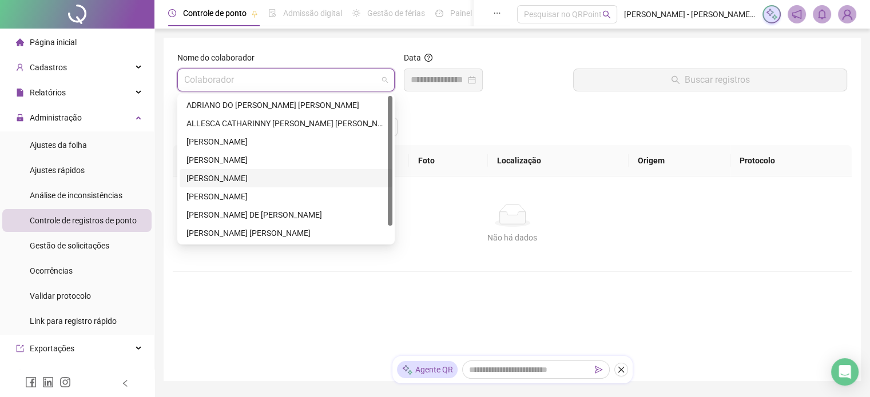
click at [245, 173] on div "[PERSON_NAME]" at bounding box center [285, 178] width 199 height 13
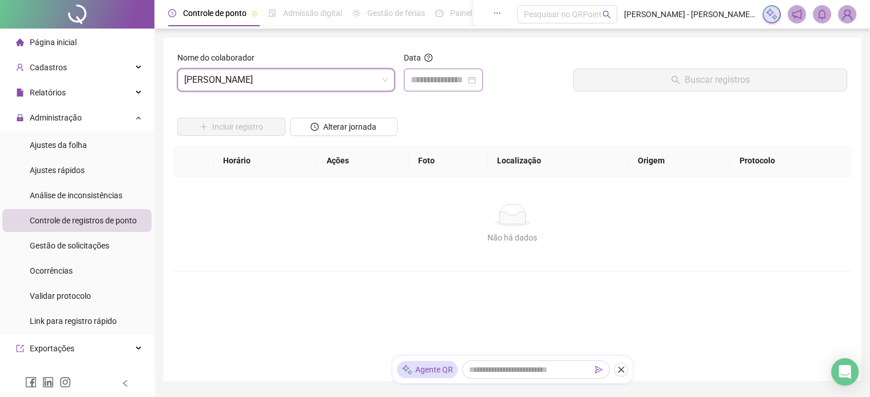
click at [420, 87] on div at bounding box center [443, 80] width 79 height 23
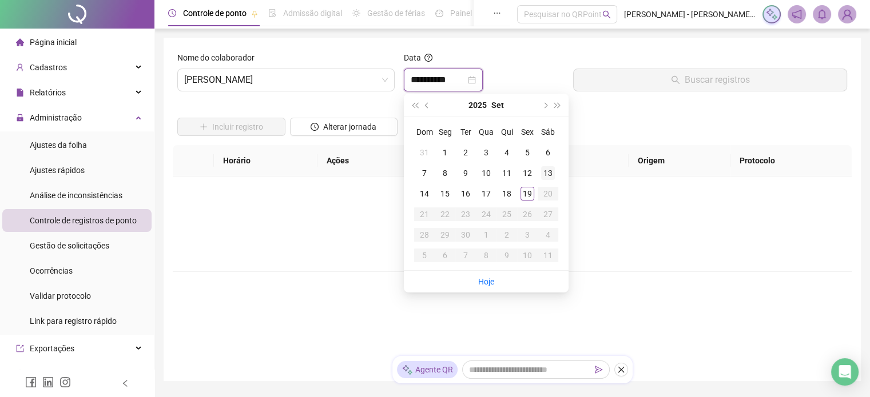
type input "**********"
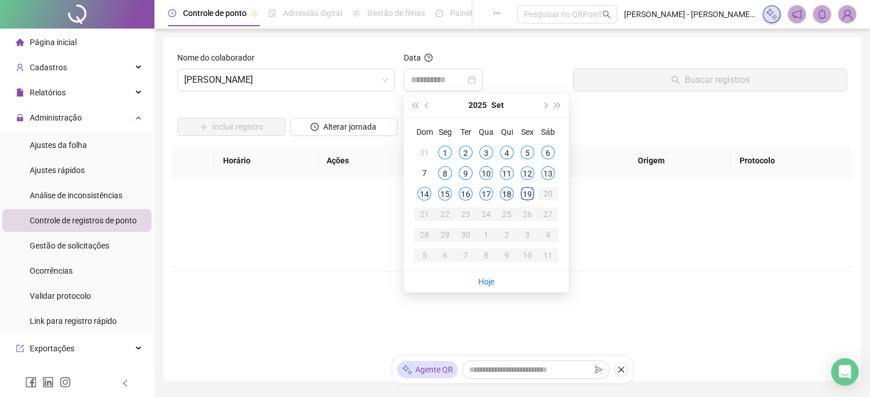
click at [510, 194] on div "18" at bounding box center [507, 194] width 14 height 14
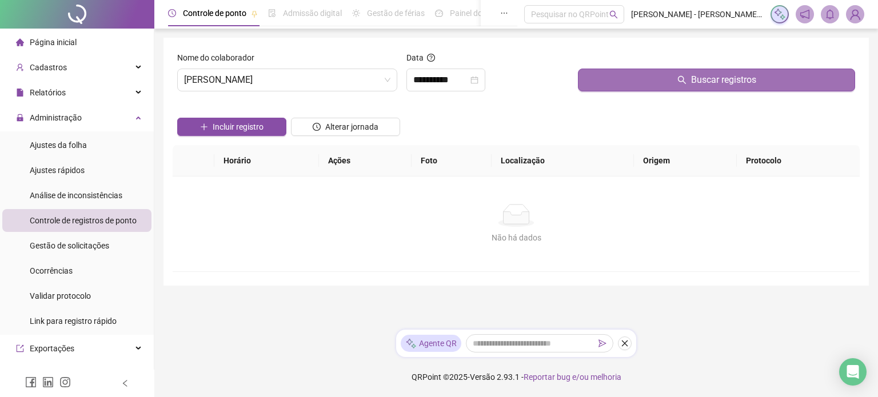
click at [675, 86] on button "Buscar registros" at bounding box center [716, 80] width 277 height 23
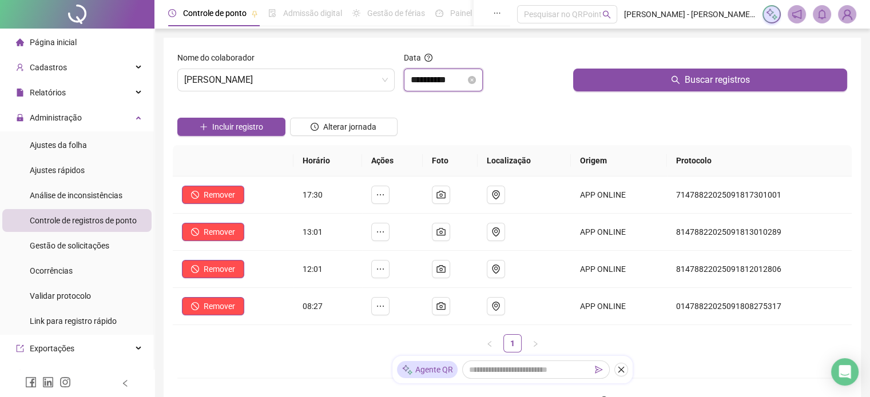
click at [461, 79] on input "**********" at bounding box center [438, 80] width 55 height 14
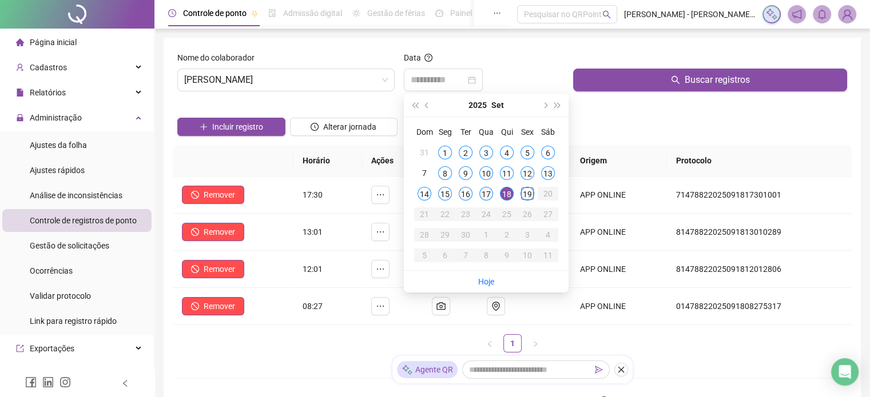
click at [485, 189] on div "17" at bounding box center [486, 194] width 14 height 14
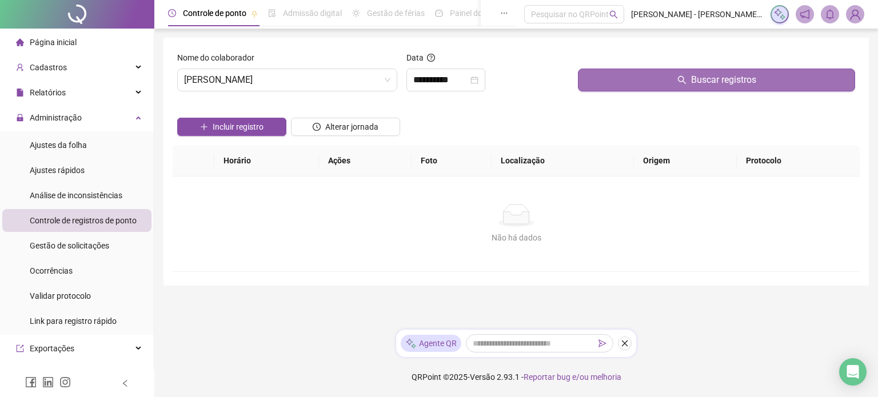
click at [682, 87] on button "Buscar registros" at bounding box center [716, 80] width 277 height 23
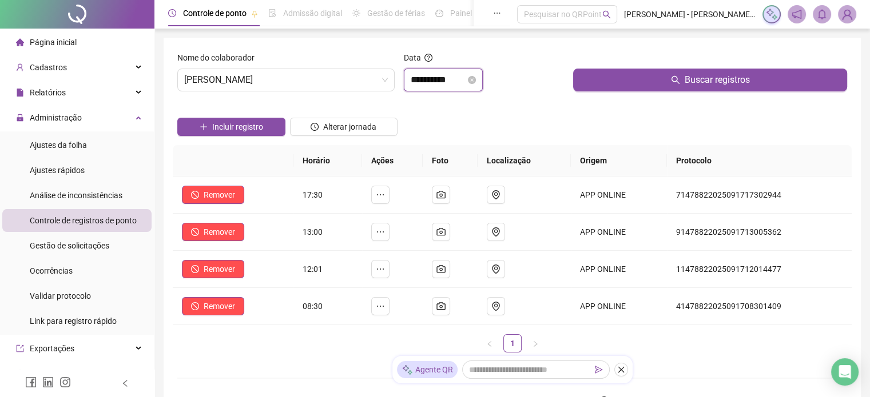
click at [465, 83] on input "**********" at bounding box center [438, 80] width 55 height 14
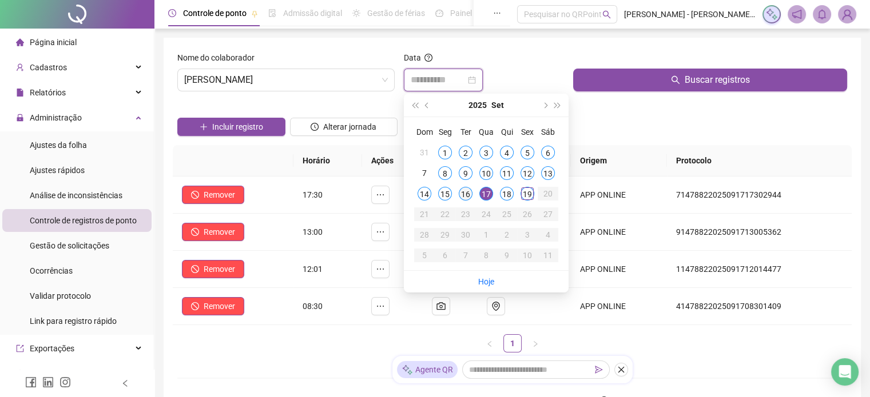
type input "**********"
click at [462, 192] on div "16" at bounding box center [466, 194] width 14 height 14
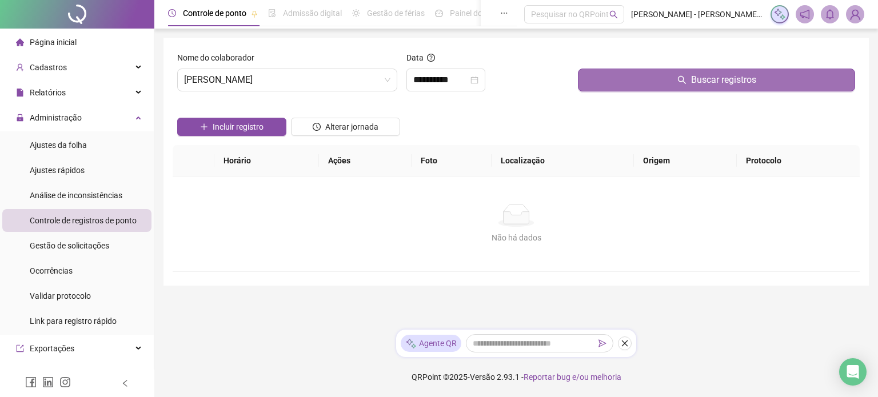
click at [704, 78] on span "Buscar registros" at bounding box center [723, 80] width 65 height 14
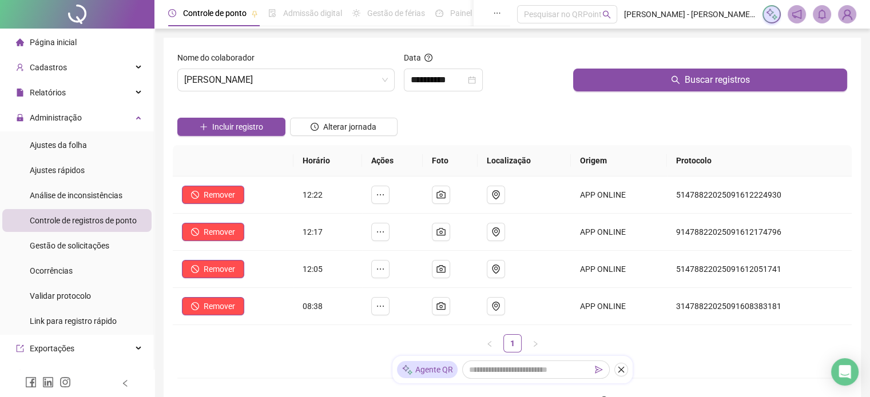
click at [68, 41] on span "Página inicial" at bounding box center [53, 42] width 47 height 9
